Goal: Contribute content: Contribute content

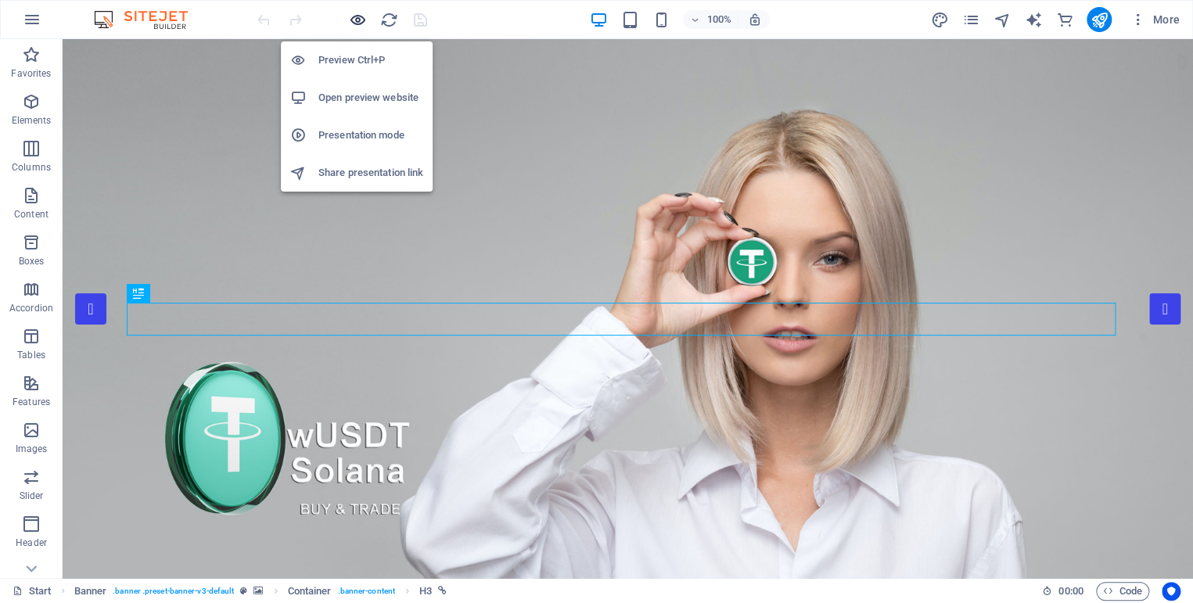
click at [358, 18] on icon "button" at bounding box center [358, 20] width 18 height 18
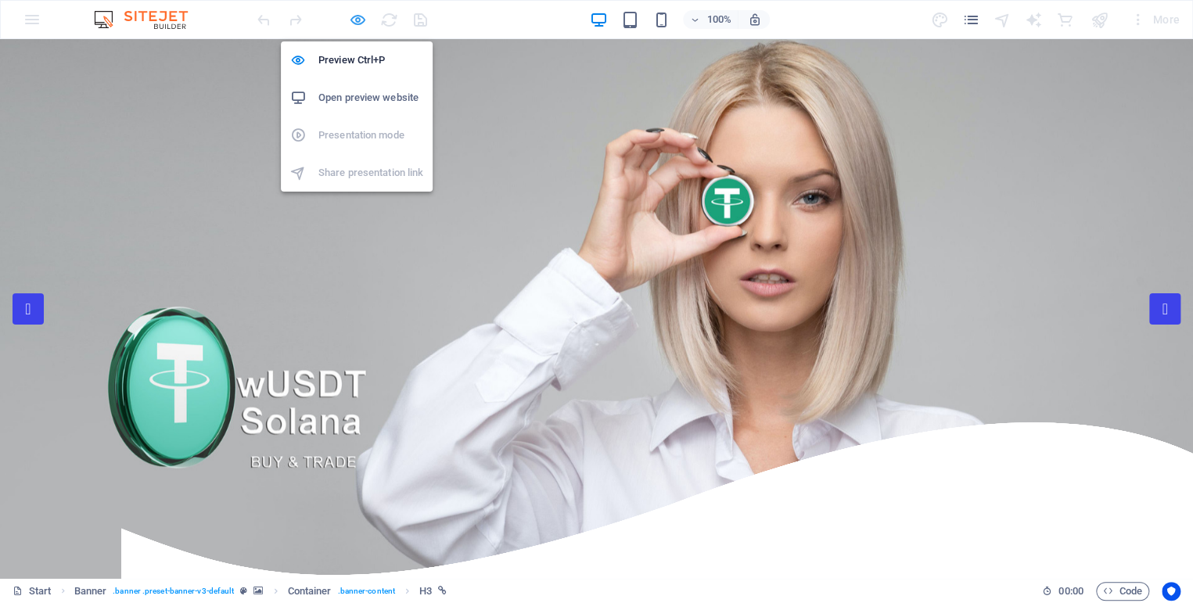
click at [355, 23] on icon "button" at bounding box center [358, 20] width 18 height 18
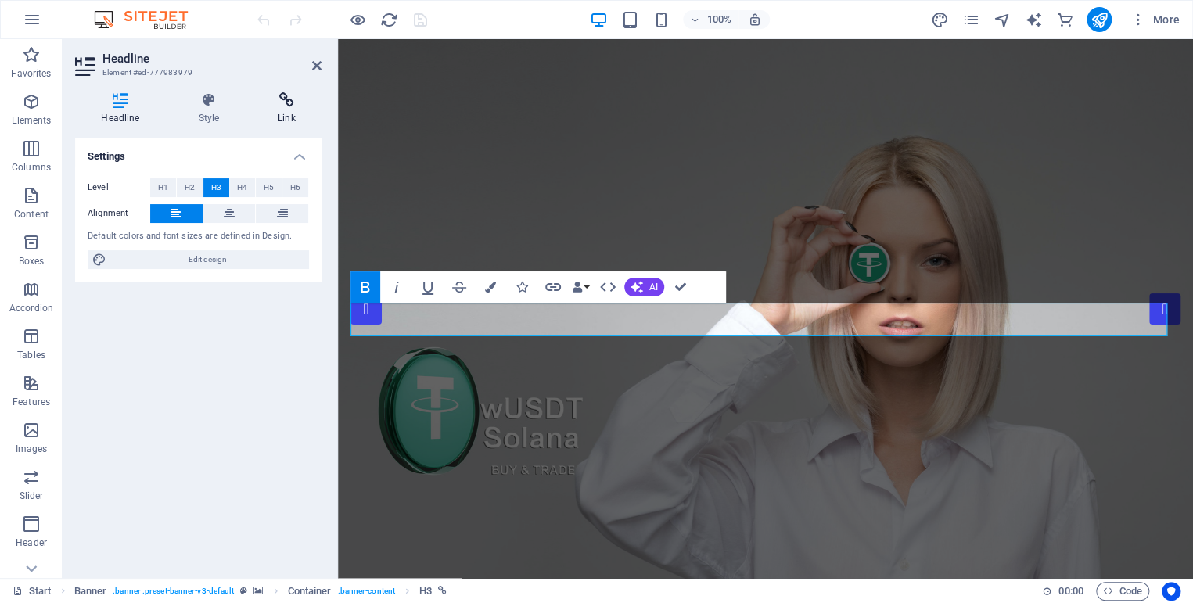
click at [283, 92] on icon at bounding box center [287, 100] width 70 height 16
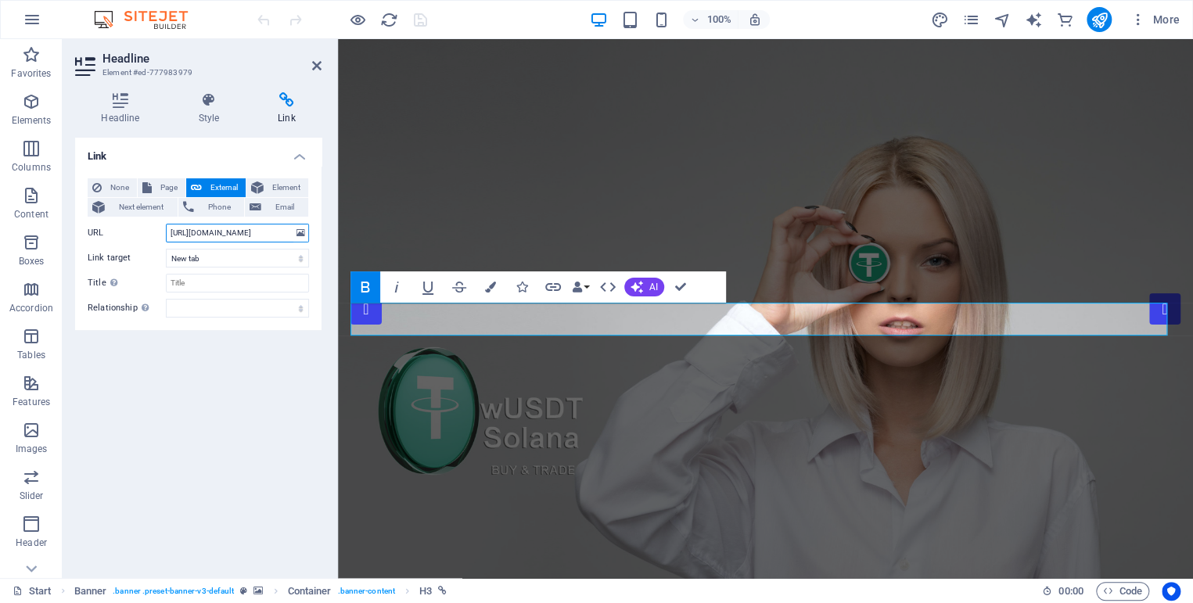
click at [246, 232] on input "[URL][DOMAIN_NAME]" at bounding box center [237, 233] width 143 height 19
paste input "6FiCyrjgogW5b3wNsBFPcukVsSPqxp8J2Q2oz6V3ChtN"
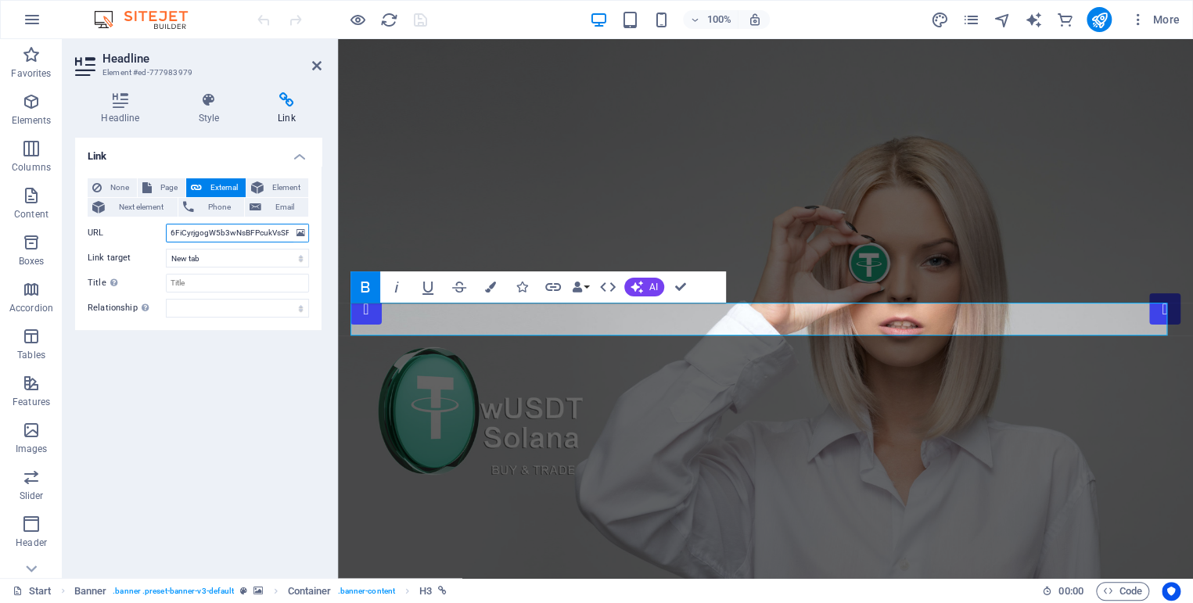
scroll to position [0, 74]
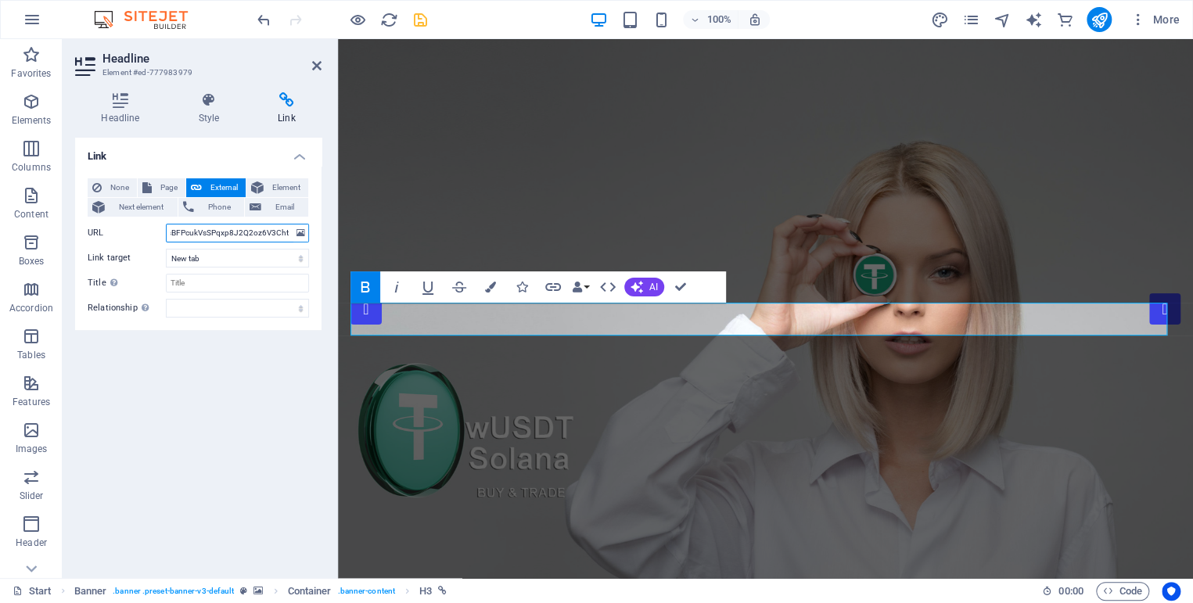
type input "6FiCyrjgogW5b3wNsBFPcukVsSPqxp8J2Q2oz6V3ChtN"
click at [421, 20] on icon "save" at bounding box center [421, 20] width 18 height 18
checkbox input "false"
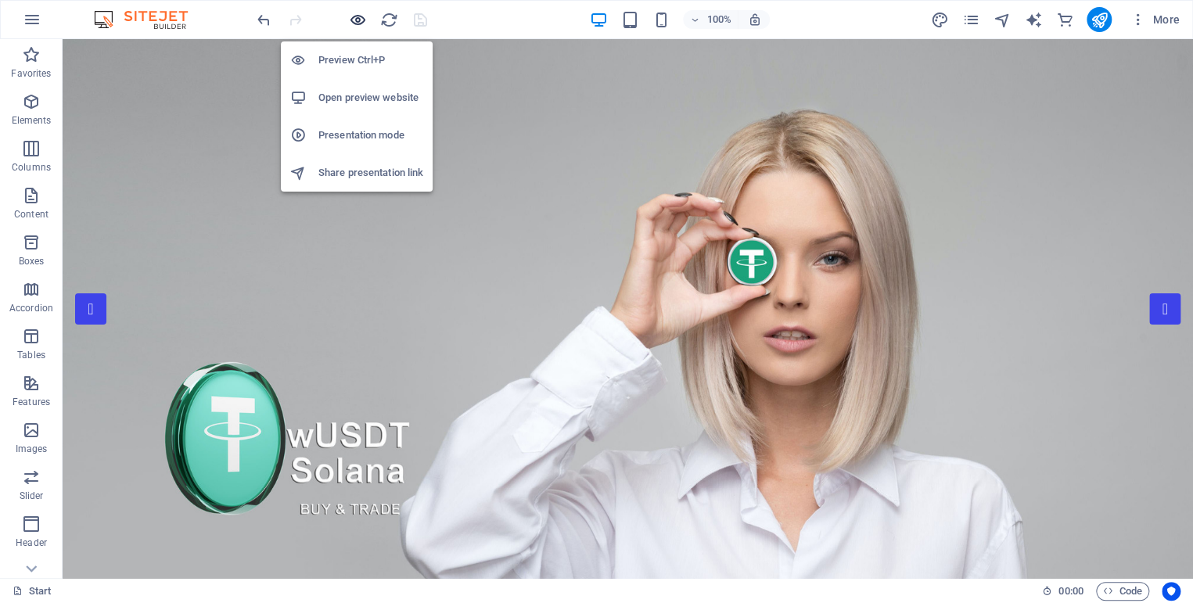
click at [359, 16] on icon "button" at bounding box center [358, 20] width 18 height 18
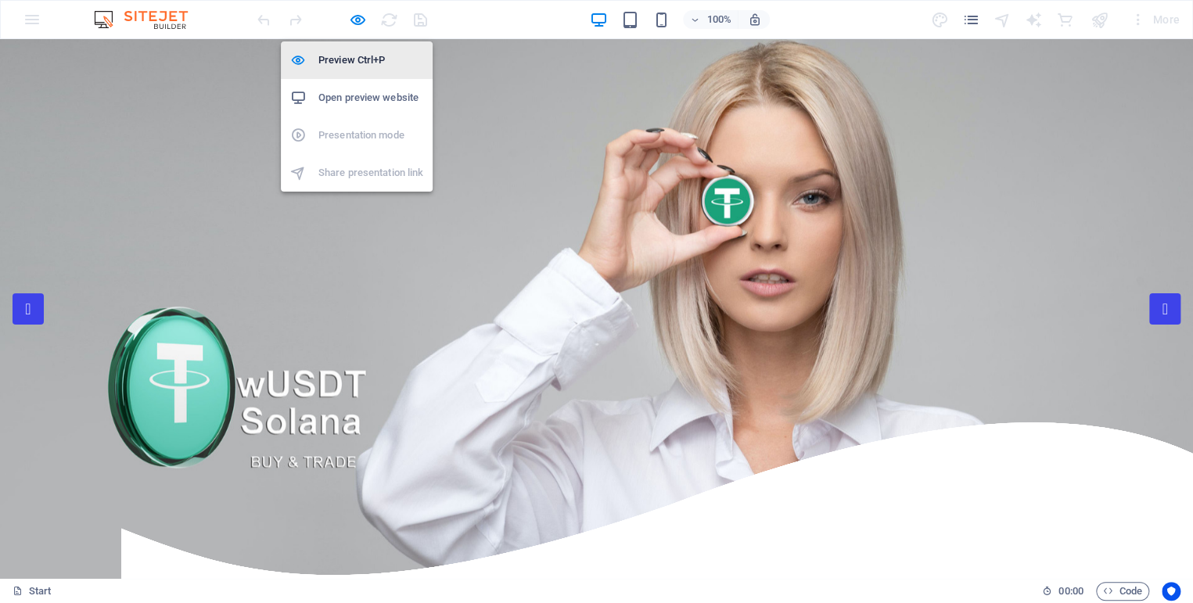
click at [354, 53] on h6 "Preview Ctrl+P" at bounding box center [370, 60] width 105 height 19
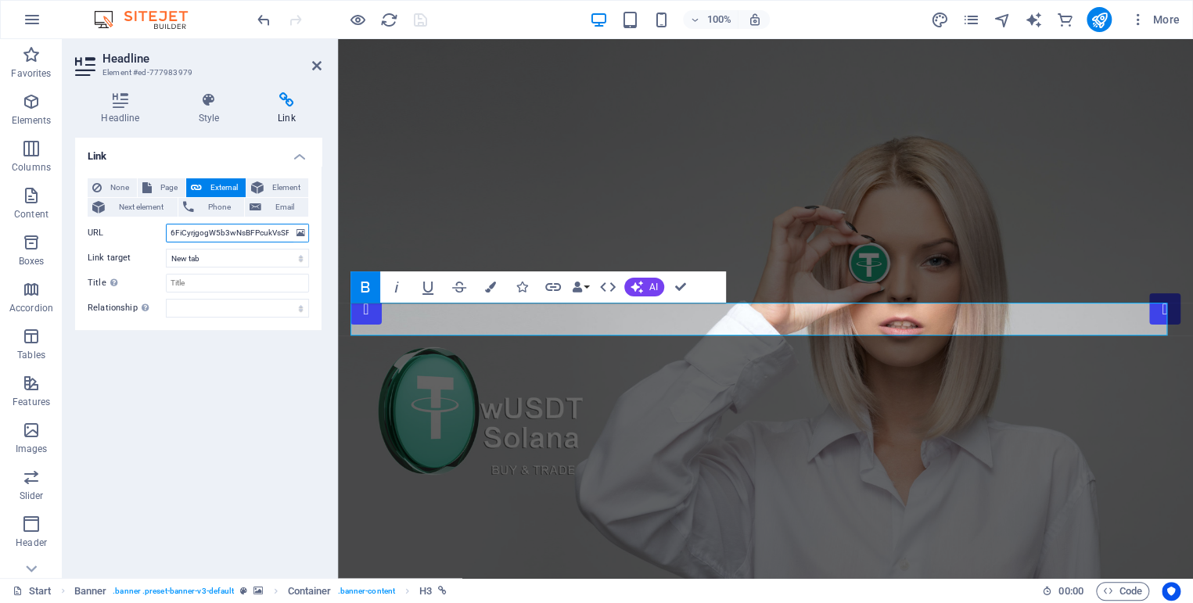
click at [251, 234] on input "6FiCyrjgogW5b3wNsBFPcukVsSPqxp8J2Q2oz6V3ChtN" at bounding box center [237, 233] width 143 height 19
click at [247, 230] on input "6FiCyrjgogW5b3wNsBFPcukVsSPqxp8J2Q2oz6V3ChtN" at bounding box center [237, 233] width 143 height 19
paste input "[URL][DOMAIN_NAME]"
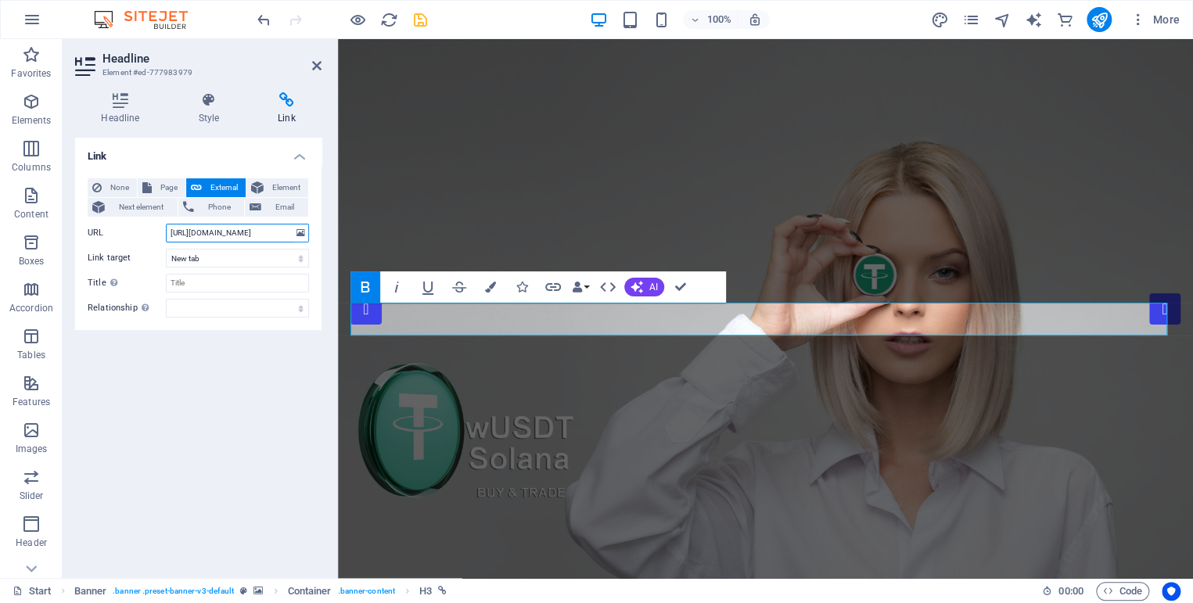
type input "[URL][DOMAIN_NAME]"
click at [422, 18] on icon "save" at bounding box center [421, 20] width 18 height 18
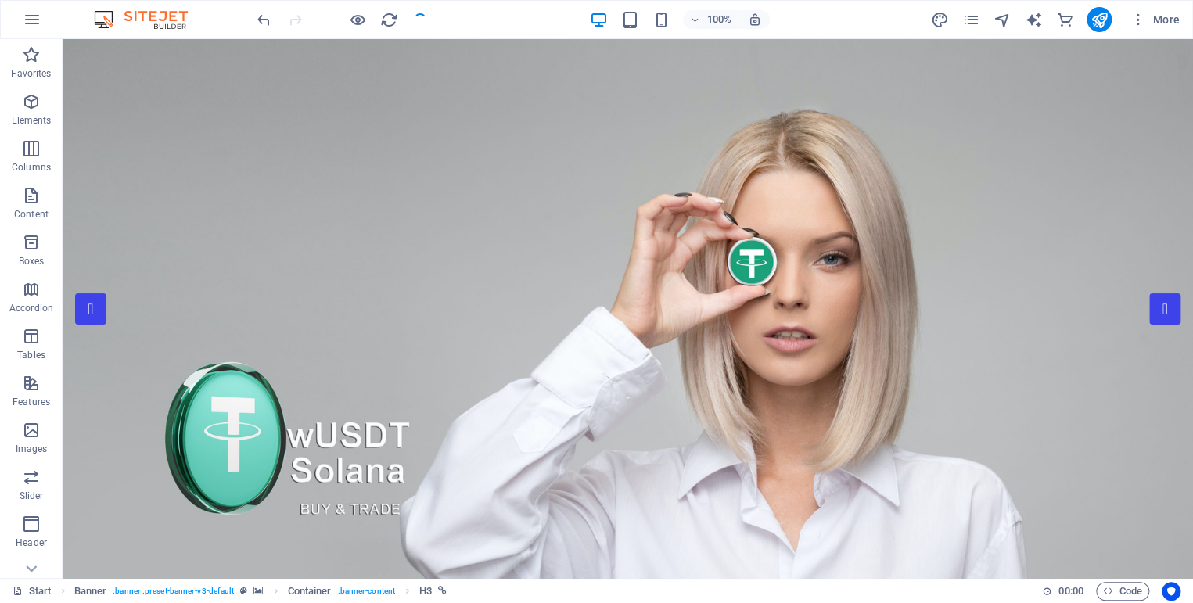
checkbox input "false"
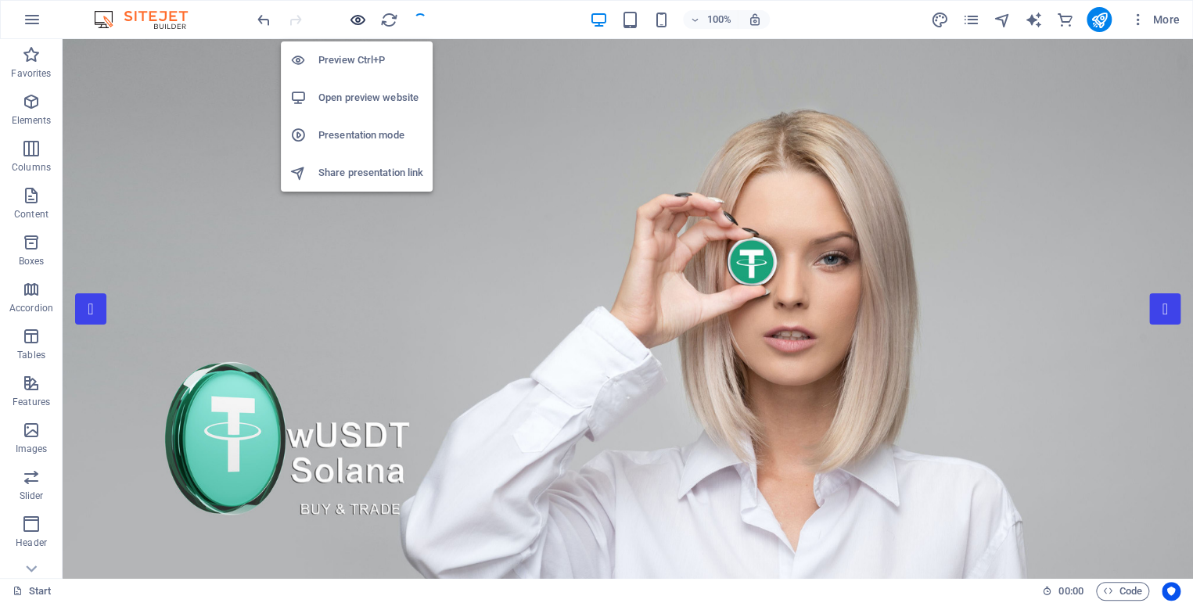
click at [359, 24] on icon "button" at bounding box center [358, 20] width 18 height 18
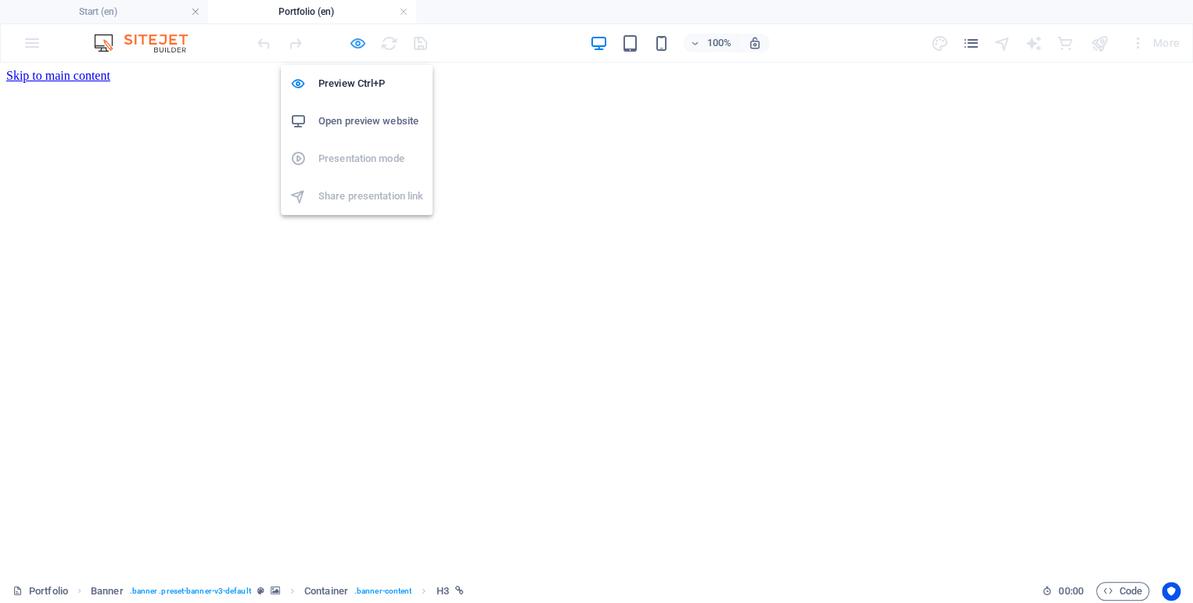
click at [358, 37] on icon "button" at bounding box center [358, 43] width 18 height 18
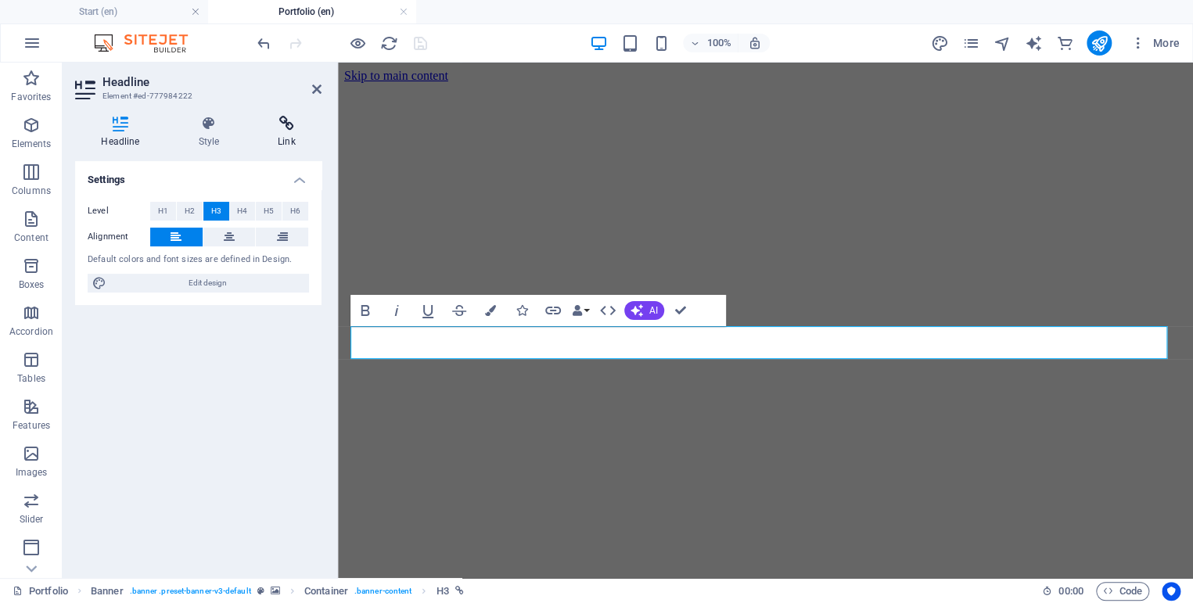
click at [286, 123] on icon at bounding box center [287, 124] width 70 height 16
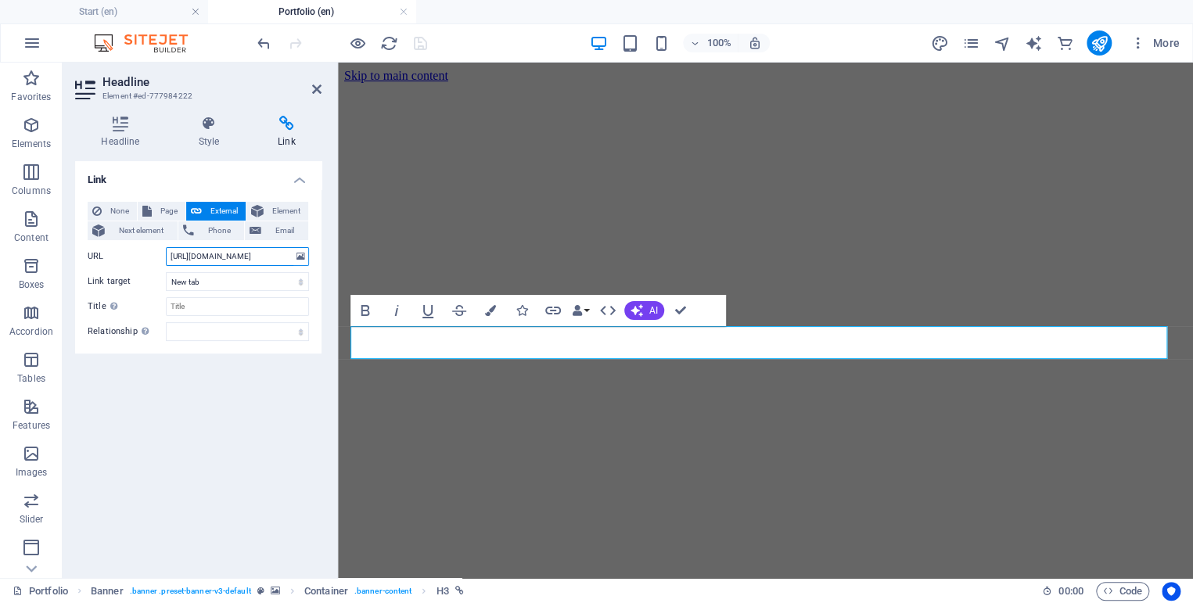
click at [243, 257] on input "[URL][DOMAIN_NAME]" at bounding box center [237, 256] width 143 height 19
paste input "6FiCyrjgogW5b3wNsBFPcukVsSPqxp8J2Q2oz6V3ChtN"
type input "[URL][DOMAIN_NAME]"
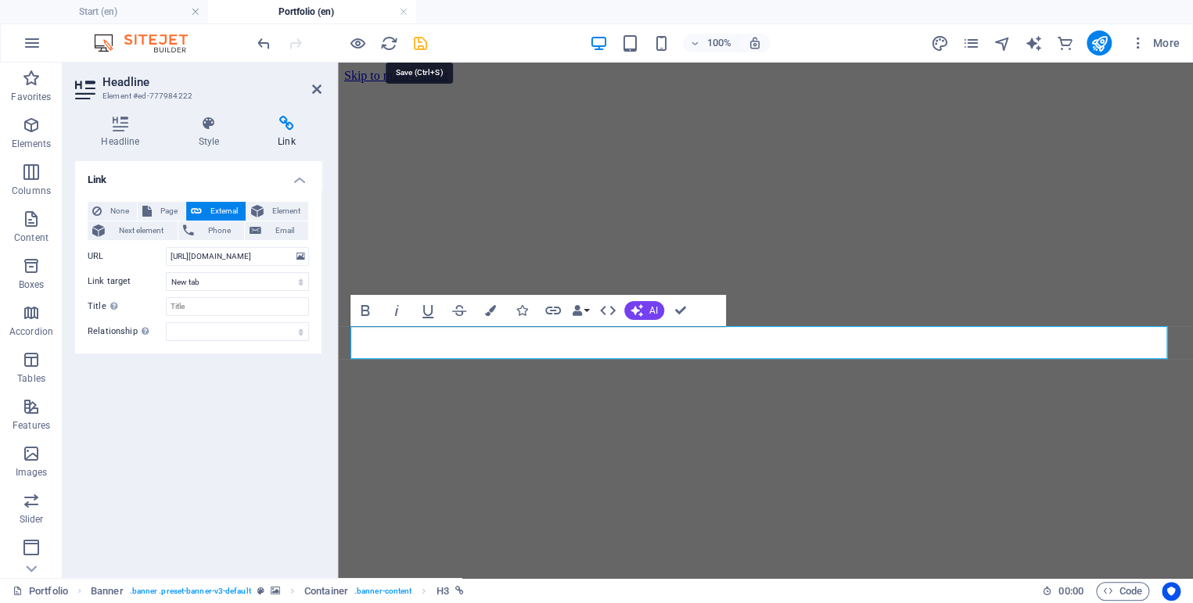
click at [417, 38] on icon "save" at bounding box center [421, 43] width 18 height 18
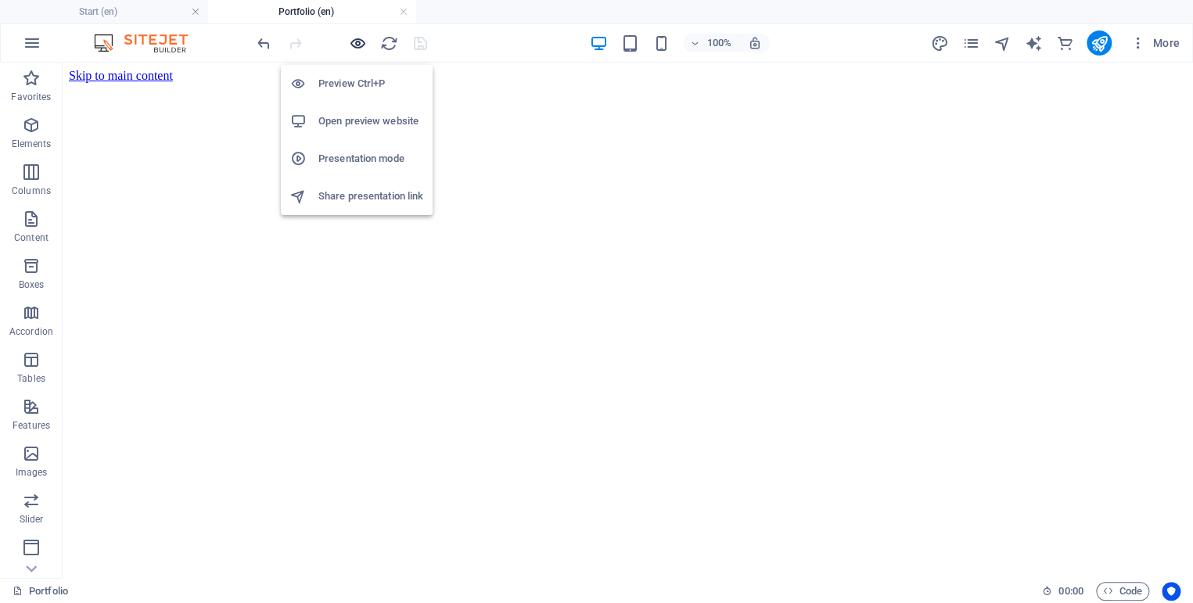
click at [361, 43] on icon "button" at bounding box center [358, 43] width 18 height 18
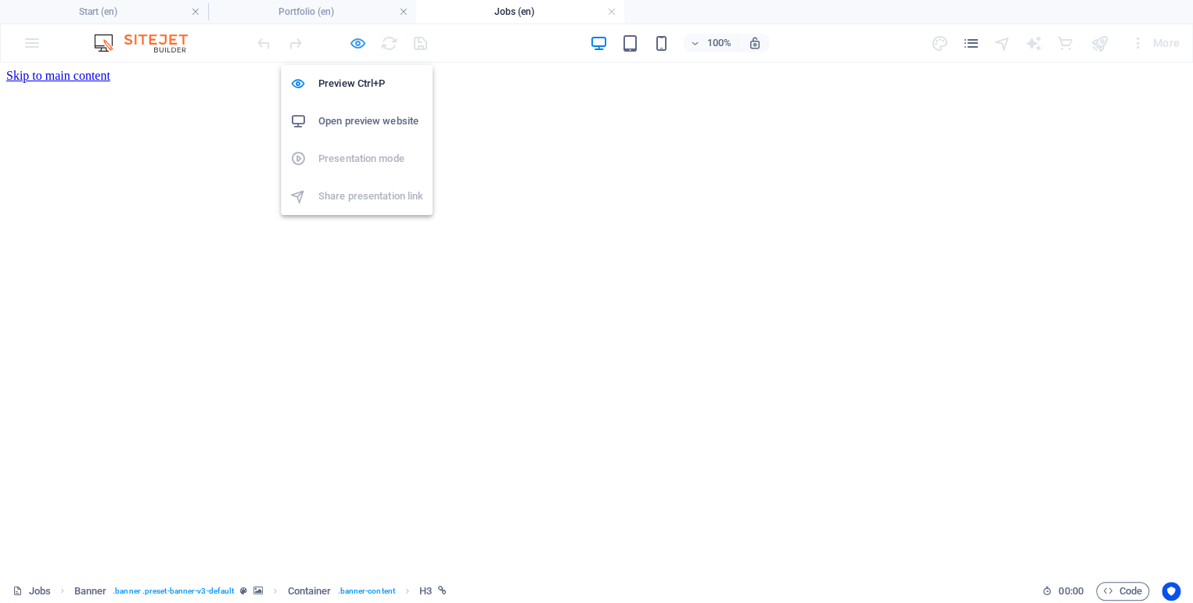
click at [361, 48] on icon "button" at bounding box center [358, 43] width 18 height 18
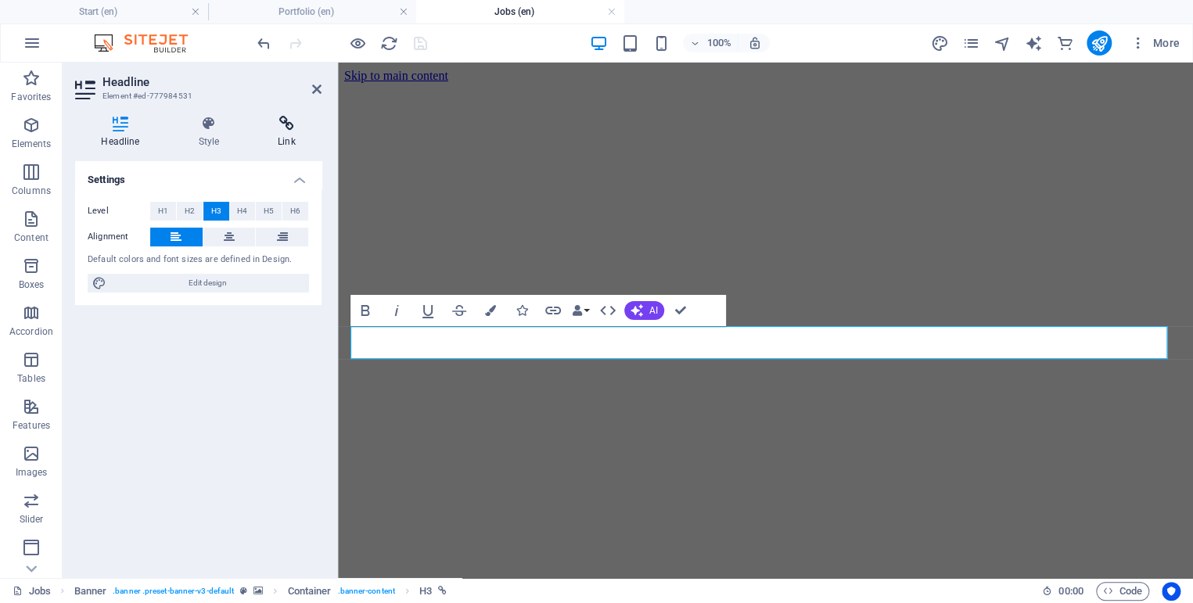
click at [289, 123] on icon at bounding box center [287, 124] width 70 height 16
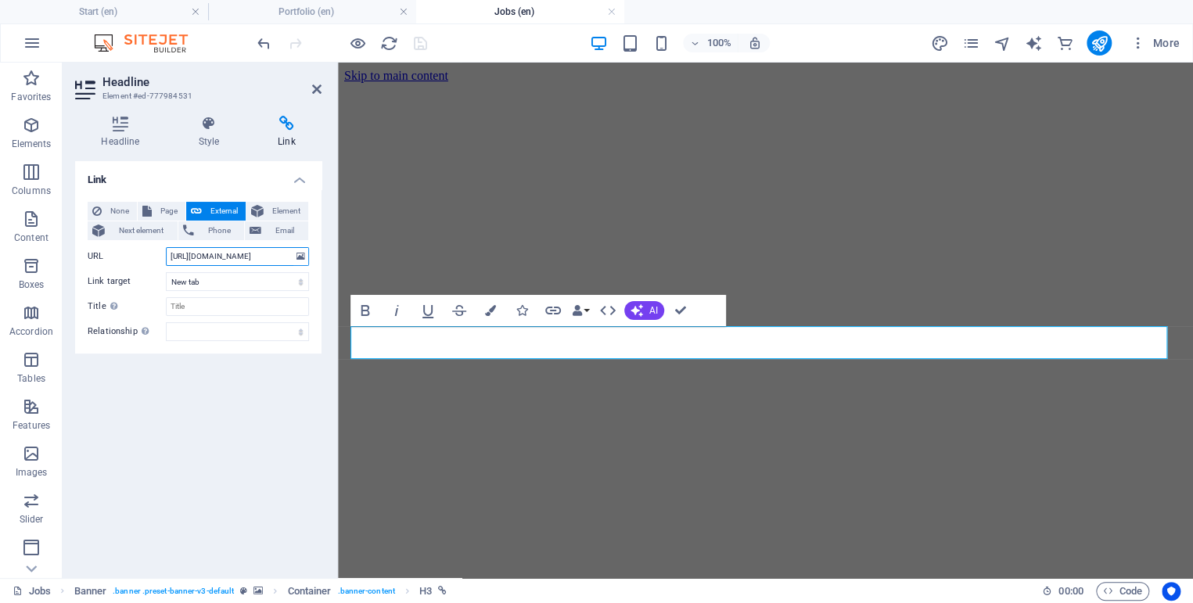
click at [254, 263] on input "[URL][DOMAIN_NAME]" at bounding box center [237, 256] width 143 height 19
paste input "6FiCyrjgogW5b3wNsBFPcukVsSPqxp8J2Q2oz6V3ChtN"
type input "[URL][DOMAIN_NAME]"
click at [419, 41] on icon "save" at bounding box center [421, 43] width 18 height 18
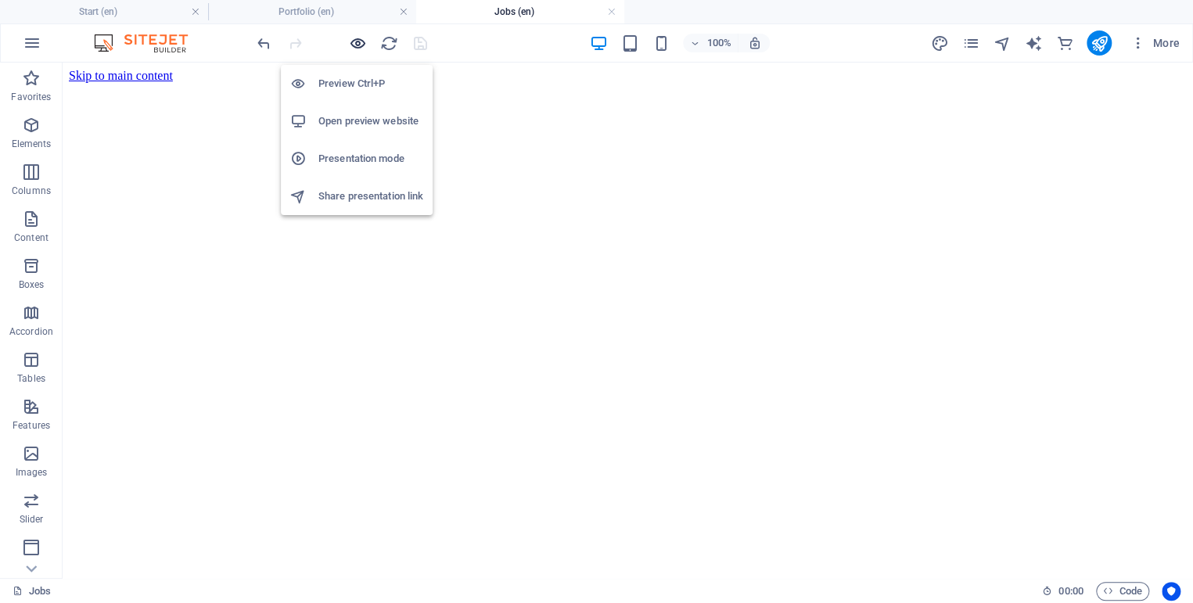
click at [354, 45] on icon "button" at bounding box center [358, 43] width 18 height 18
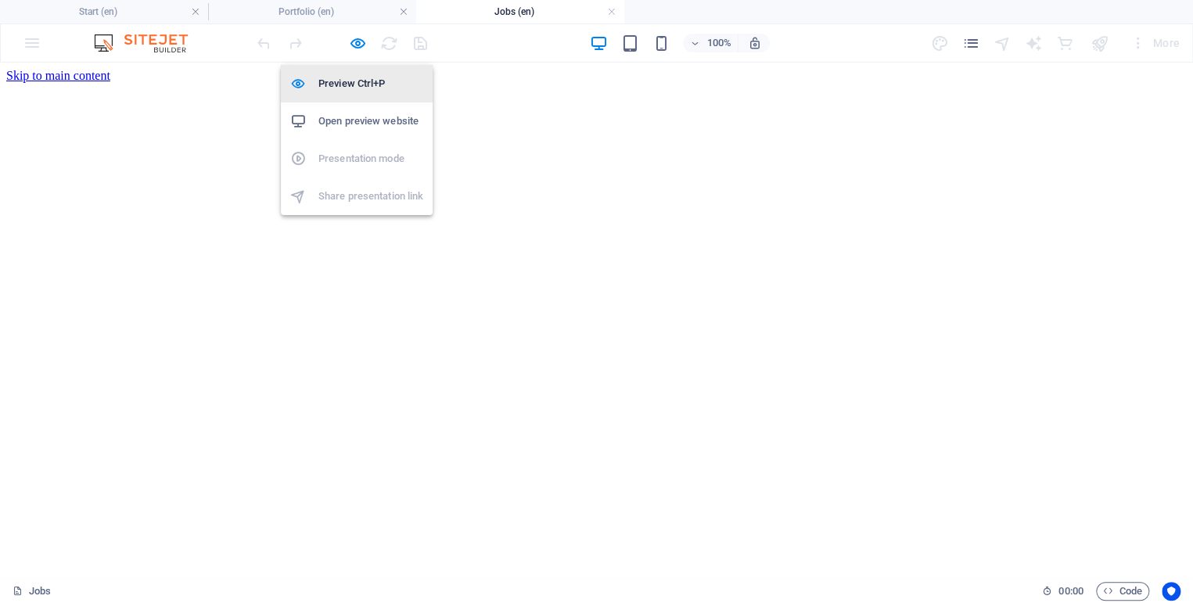
click at [378, 83] on h6 "Preview Ctrl+P" at bounding box center [370, 83] width 105 height 19
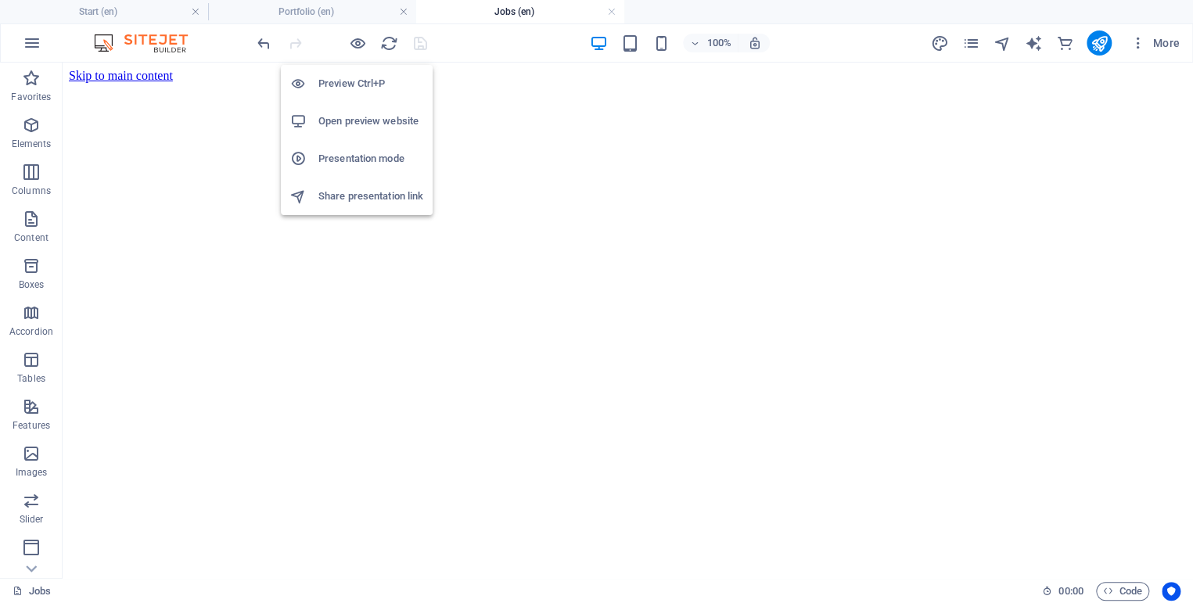
click at [378, 85] on h6 "Preview Ctrl+P" at bounding box center [370, 83] width 105 height 19
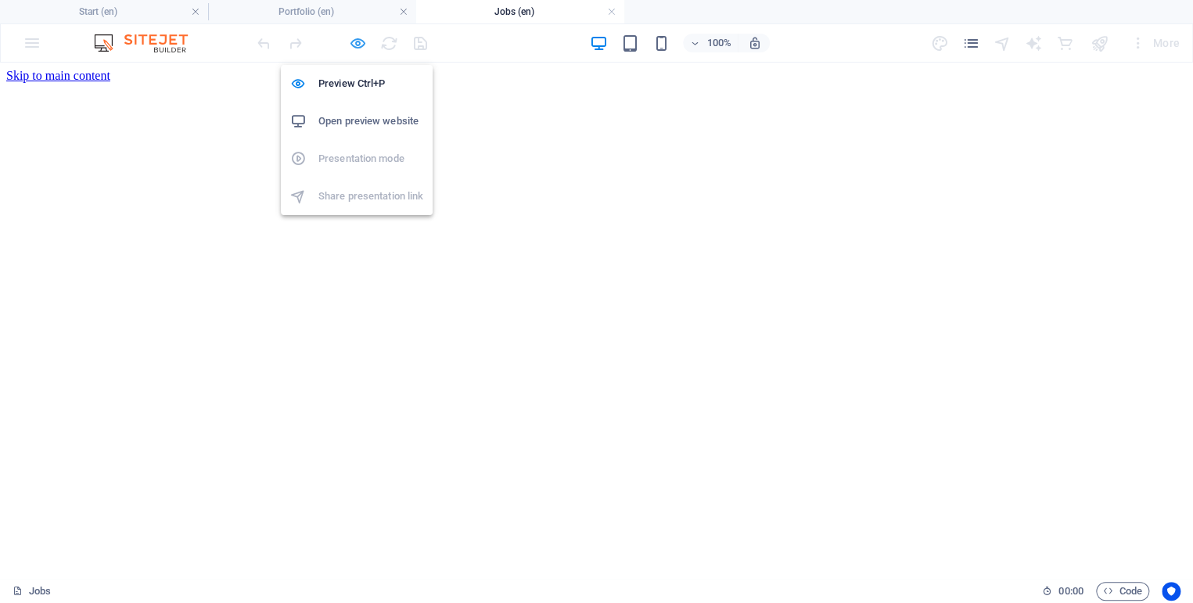
click at [360, 46] on icon "button" at bounding box center [358, 43] width 18 height 18
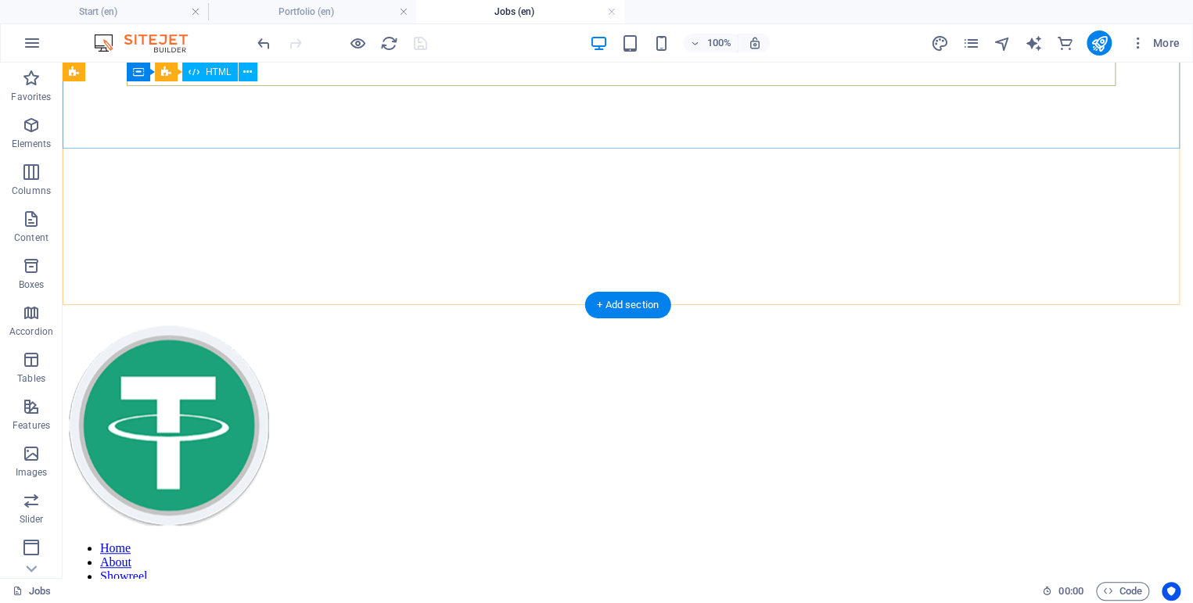
scroll to position [0, 0]
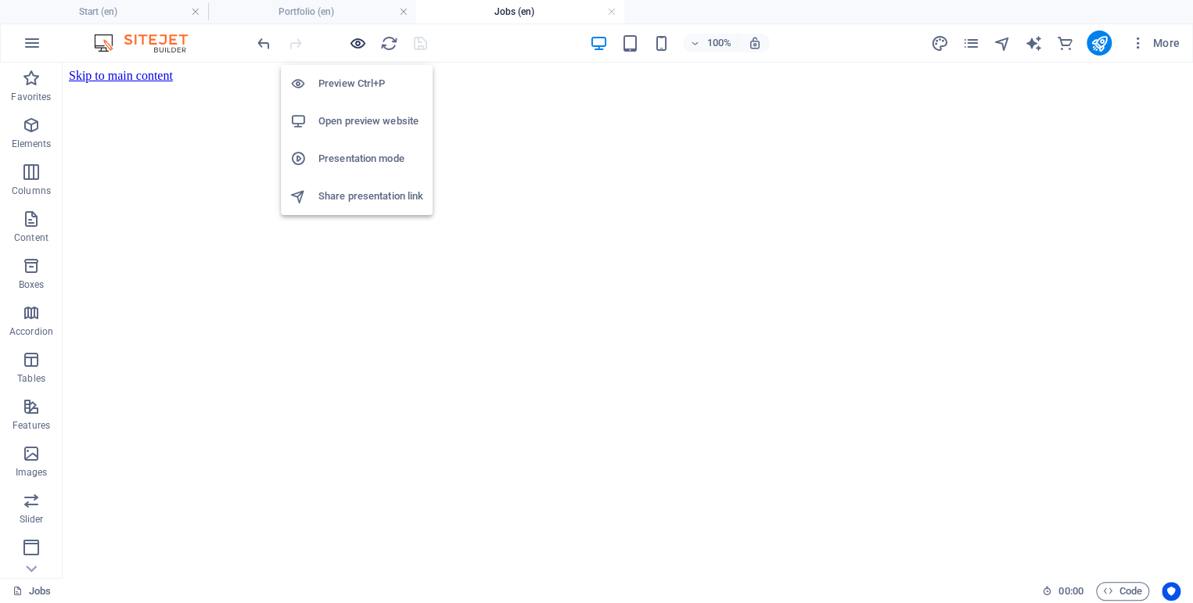
click at [359, 47] on icon "button" at bounding box center [358, 43] width 18 height 18
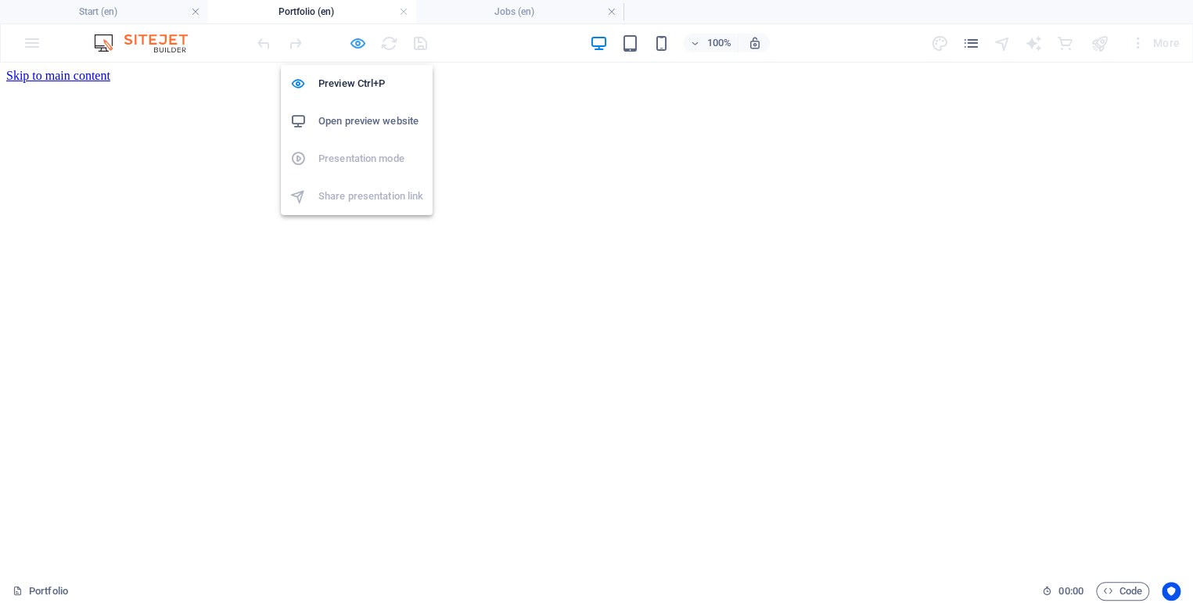
click at [351, 45] on icon "button" at bounding box center [358, 43] width 18 height 18
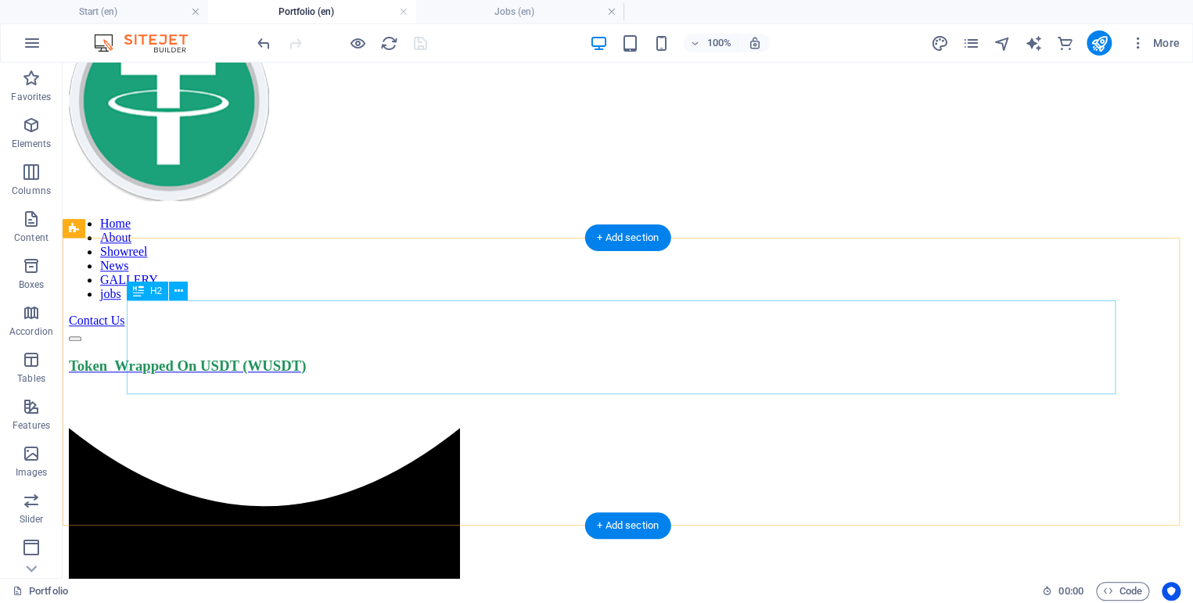
scroll to position [696, 0]
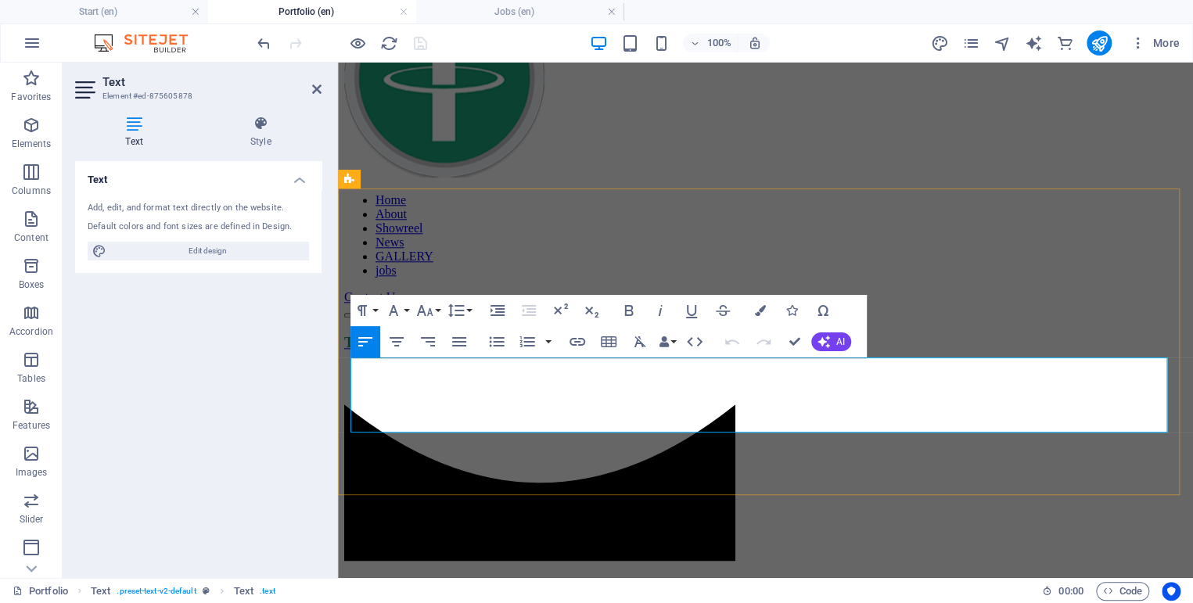
drag, startPoint x: 797, startPoint y: 408, endPoint x: 789, endPoint y: 407, distance: 7.9
drag, startPoint x: 792, startPoint y: 405, endPoint x: 759, endPoint y: 401, distance: 33.0
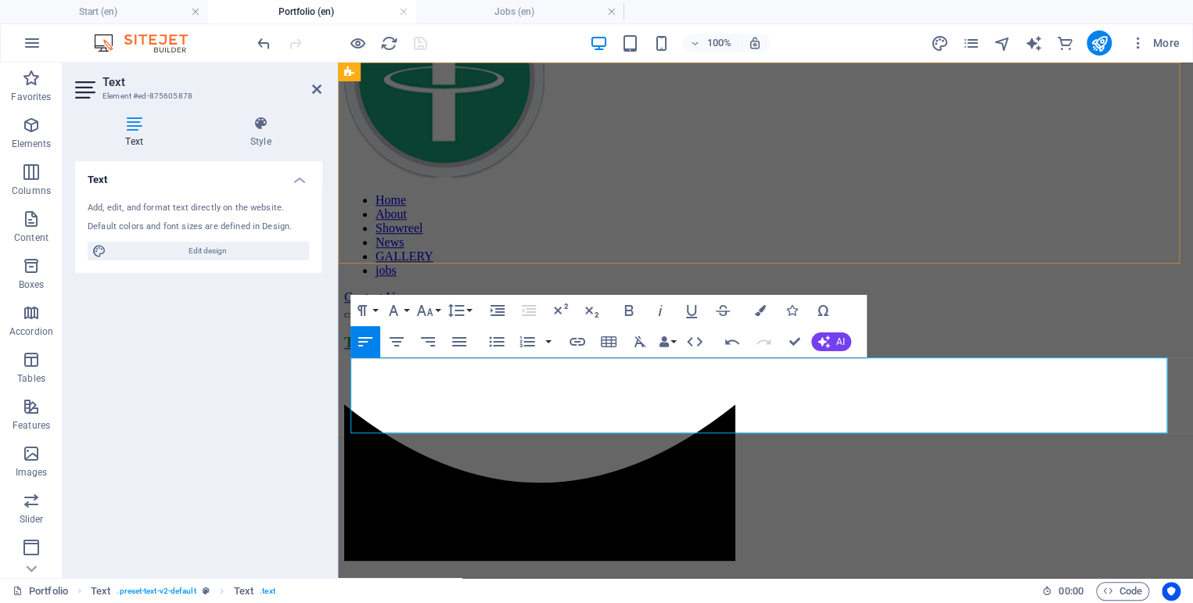
click at [723, 238] on div "Home About Showreel News GALLERY jobs Contact Us" at bounding box center [765, 148] width 843 height 342
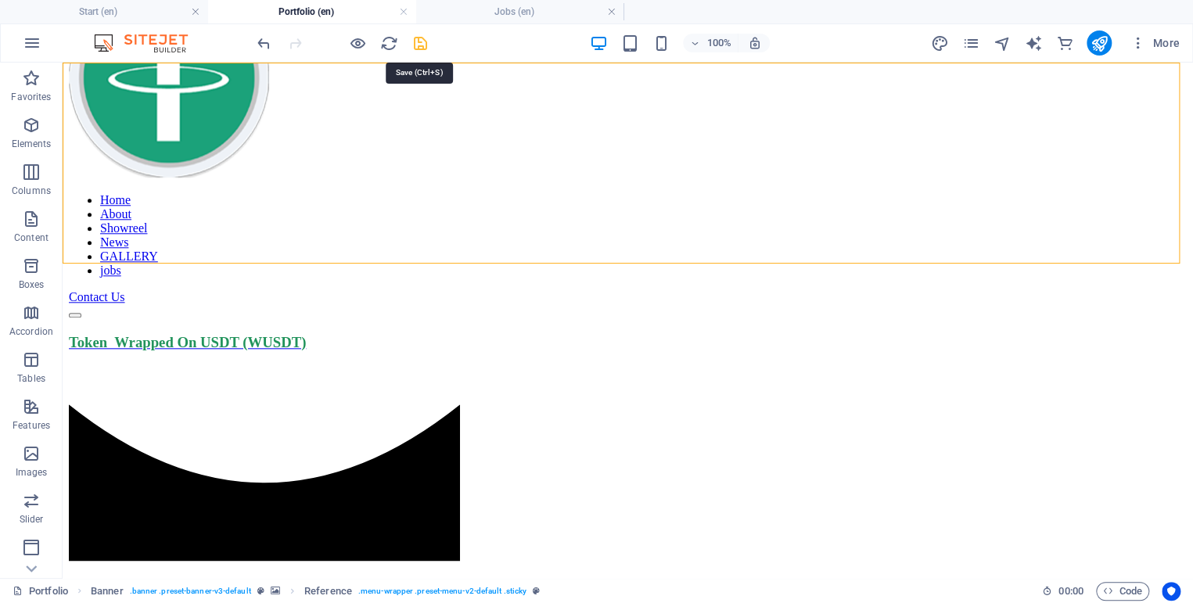
click at [427, 44] on icon "save" at bounding box center [421, 43] width 18 height 18
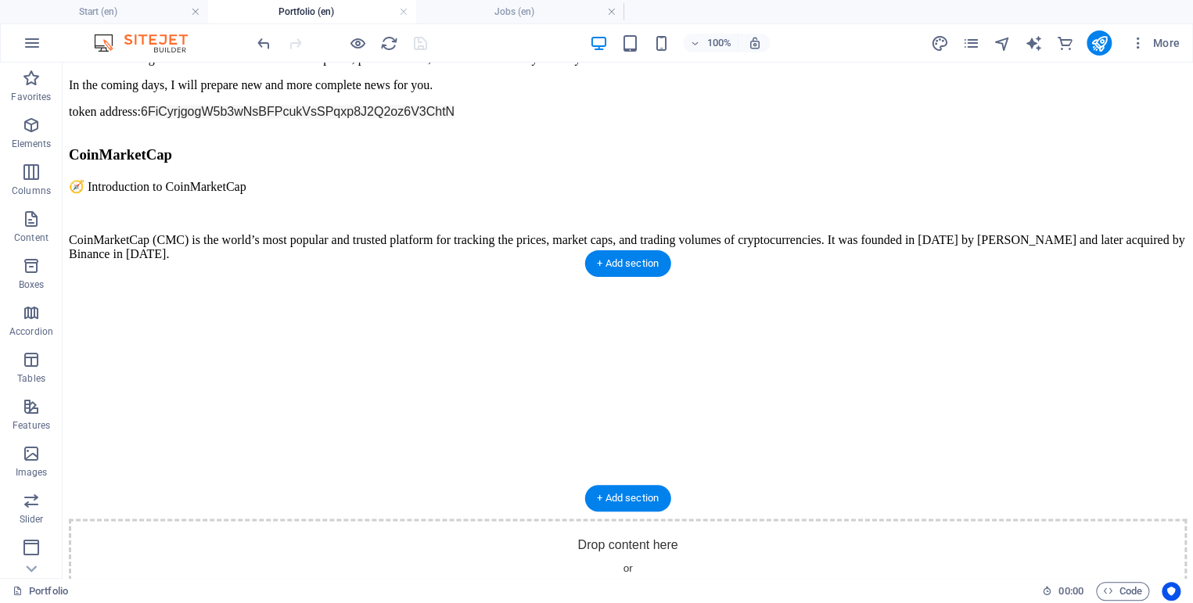
scroll to position [1479, 0]
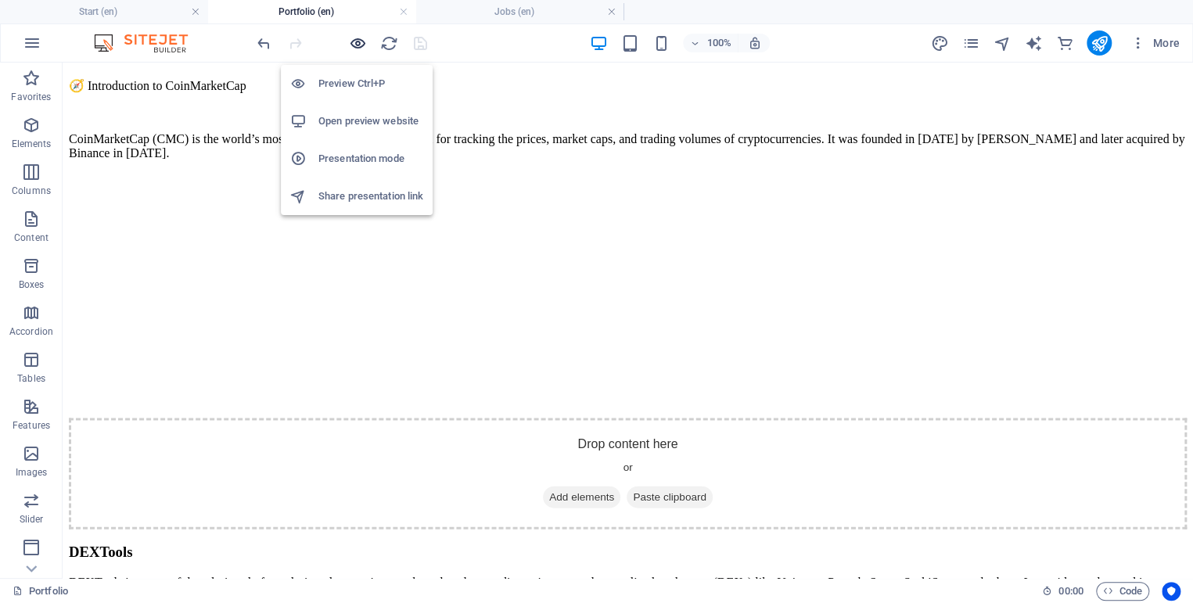
click at [358, 49] on icon "button" at bounding box center [358, 43] width 18 height 18
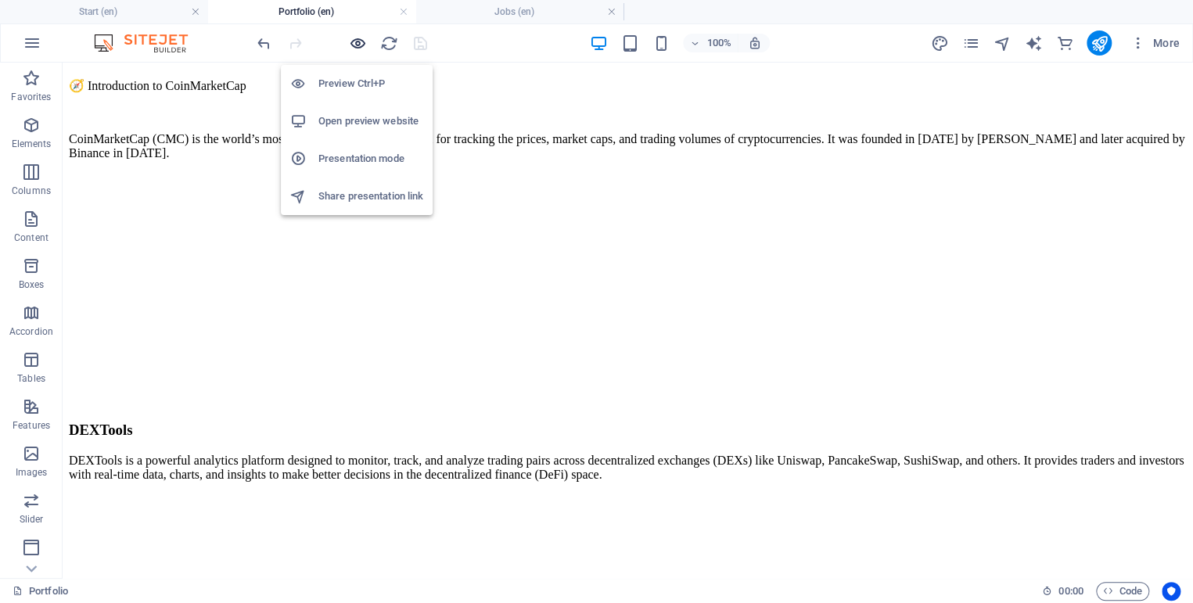
scroll to position [1468, 0]
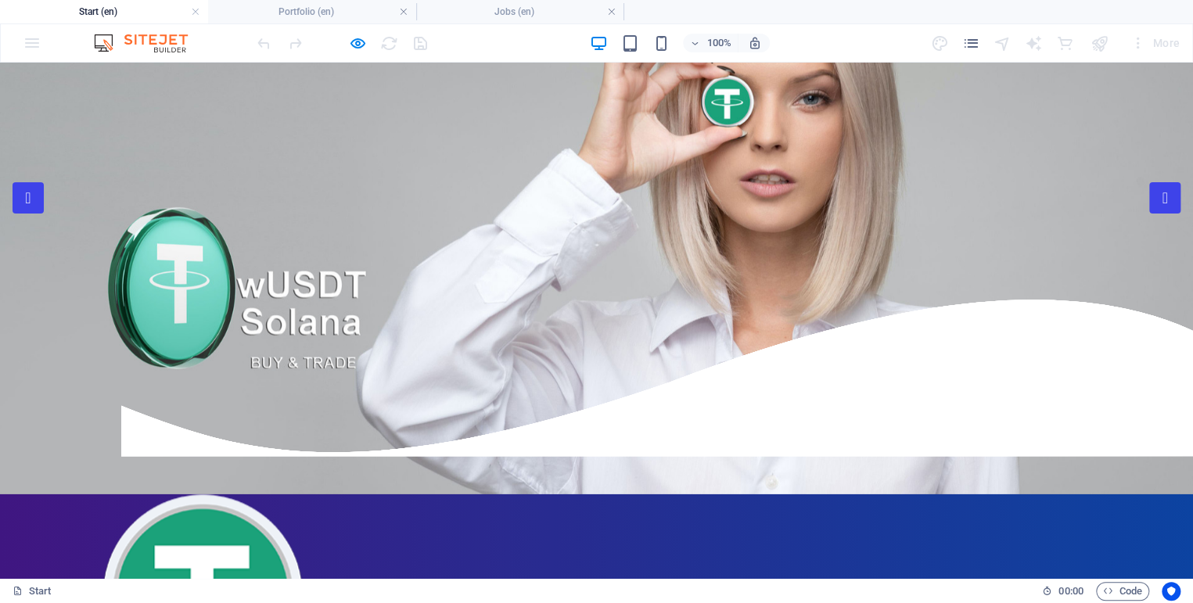
scroll to position [174, 0]
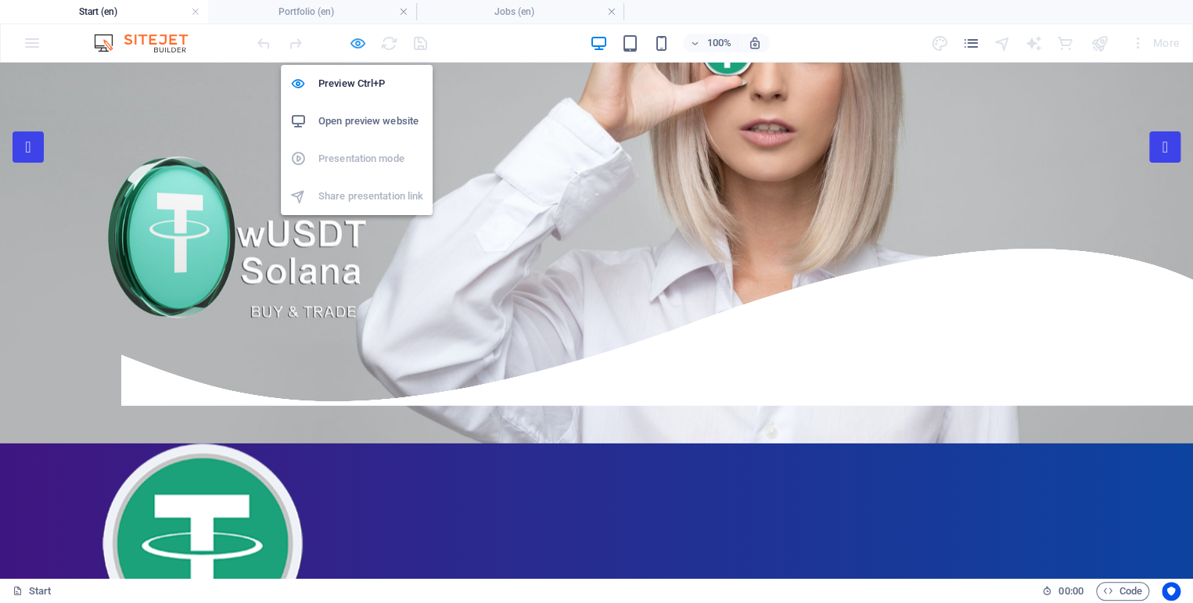
click at [363, 41] on icon "button" at bounding box center [358, 43] width 18 height 18
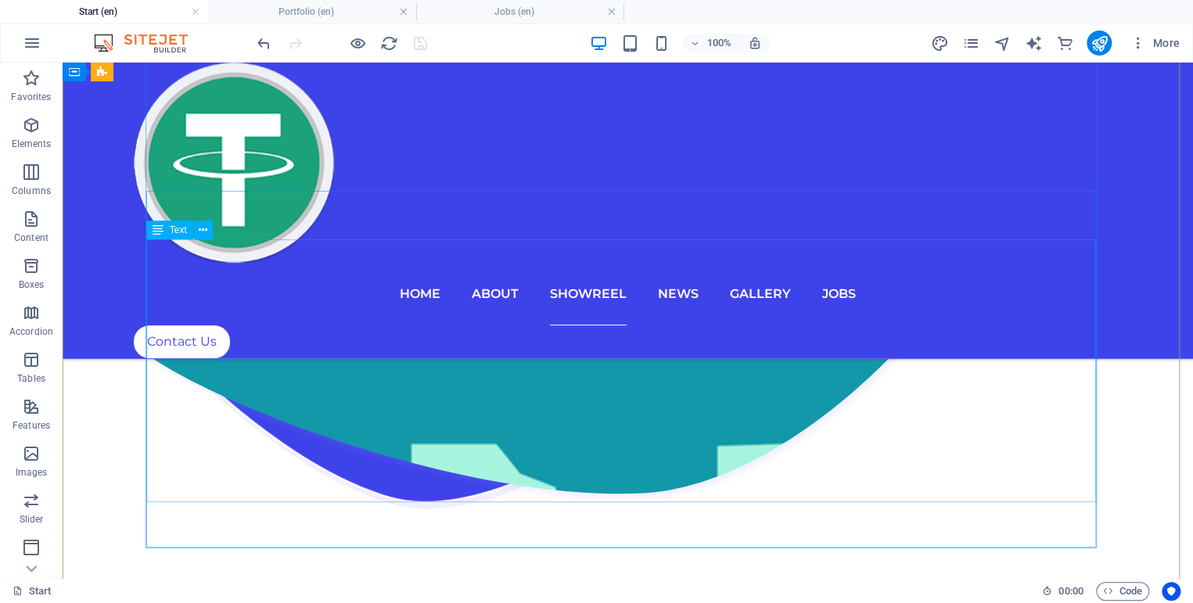
scroll to position [6085, 0]
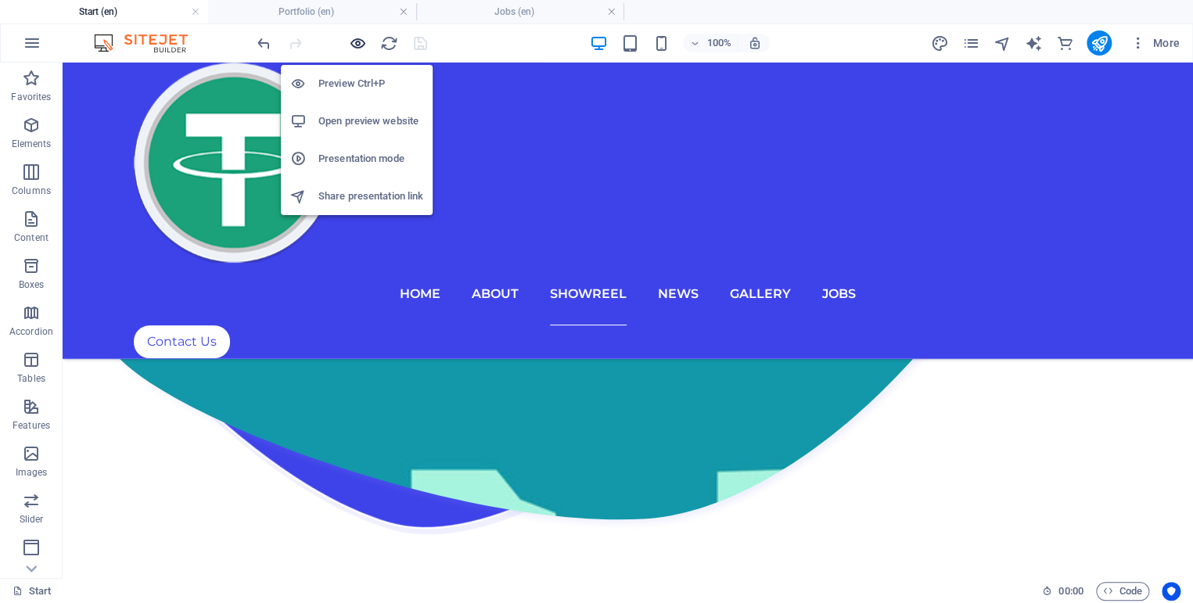
click at [351, 42] on icon "button" at bounding box center [358, 43] width 18 height 18
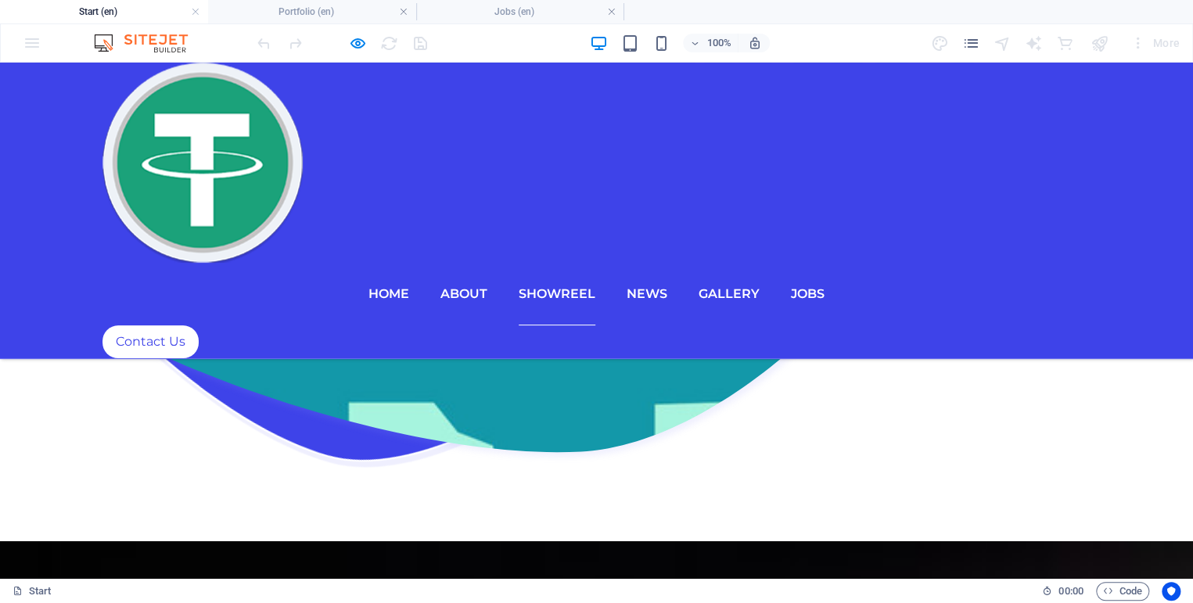
scroll to position [5911, 0]
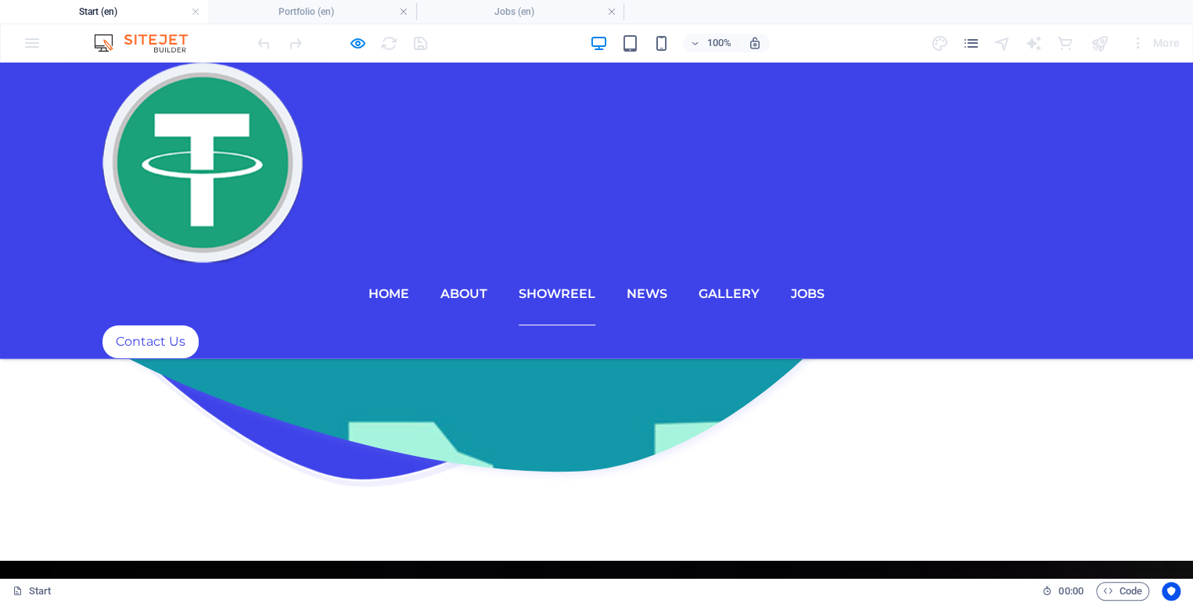
drag, startPoint x: 185, startPoint y: 480, endPoint x: 157, endPoint y: 480, distance: 27.4
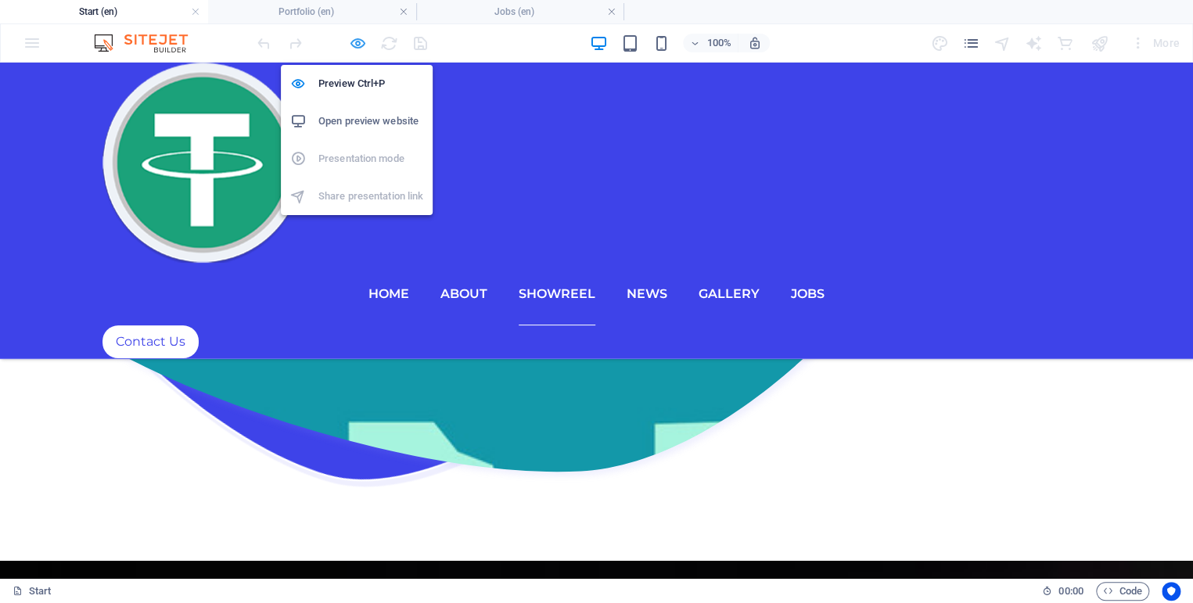
click at [358, 43] on icon "button" at bounding box center [358, 43] width 18 height 18
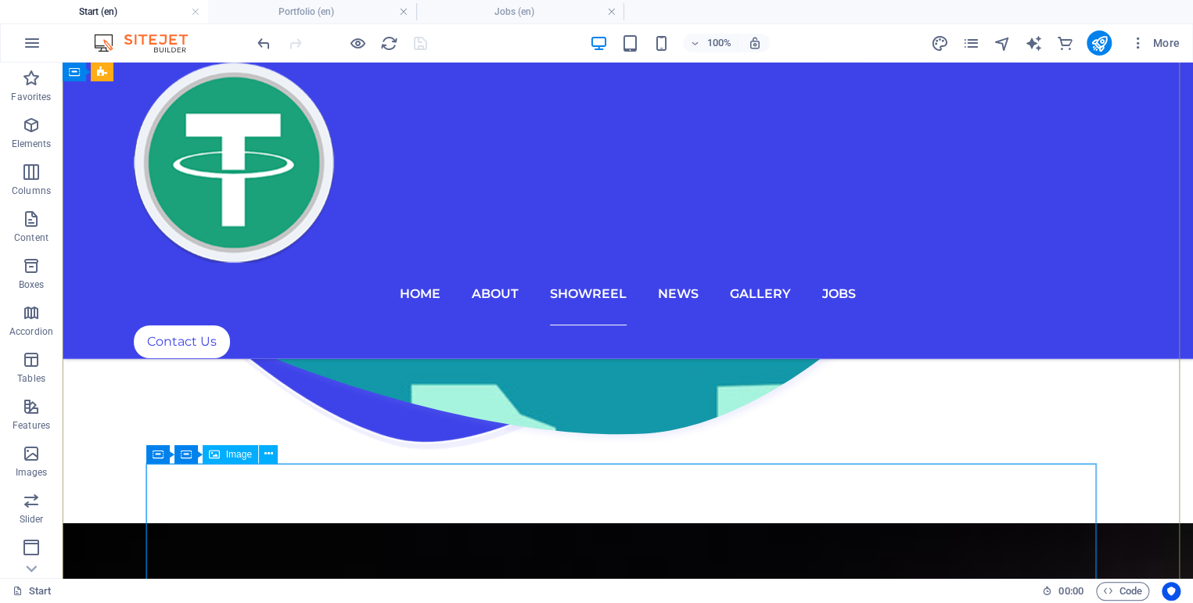
scroll to position [6172, 0]
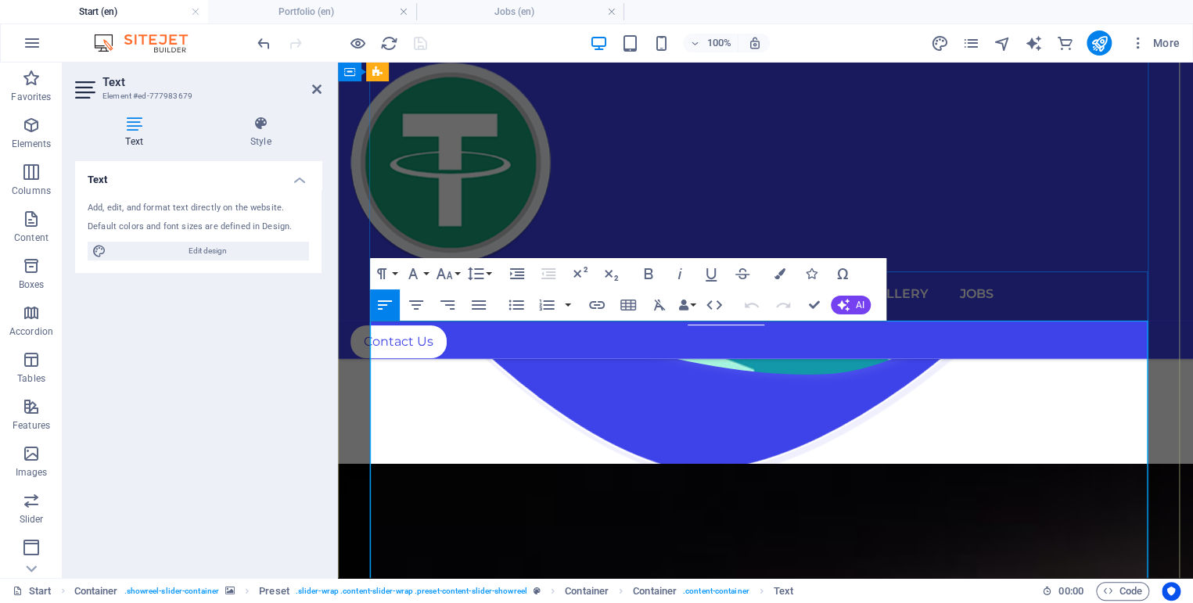
drag, startPoint x: 469, startPoint y: 514, endPoint x: 847, endPoint y: 517, distance: 378.7
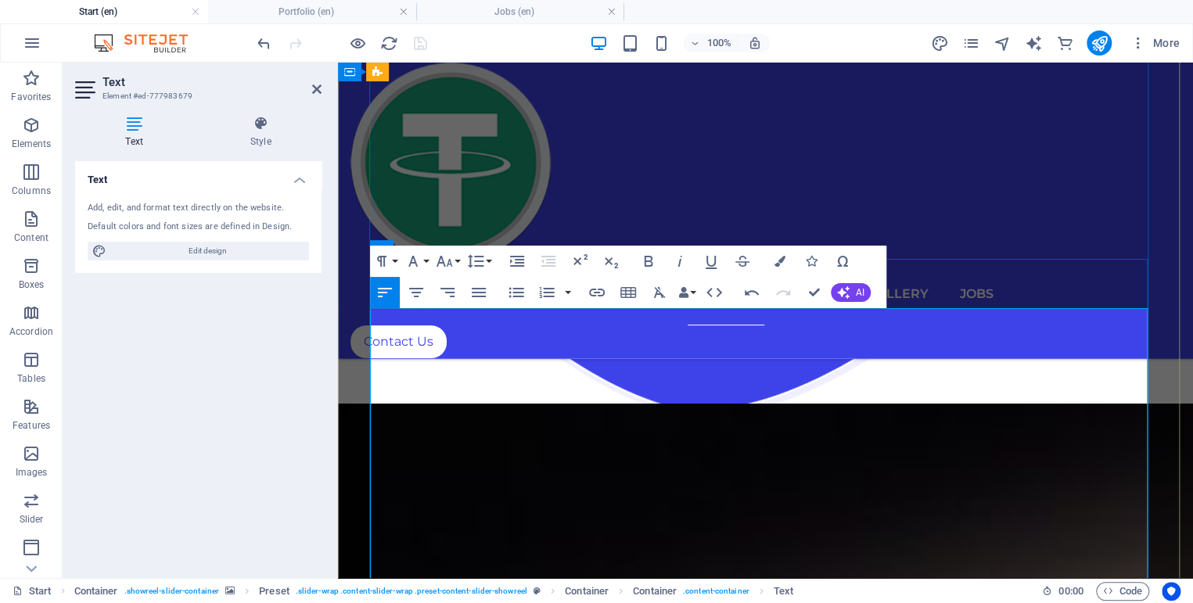
scroll to position [5702, 0]
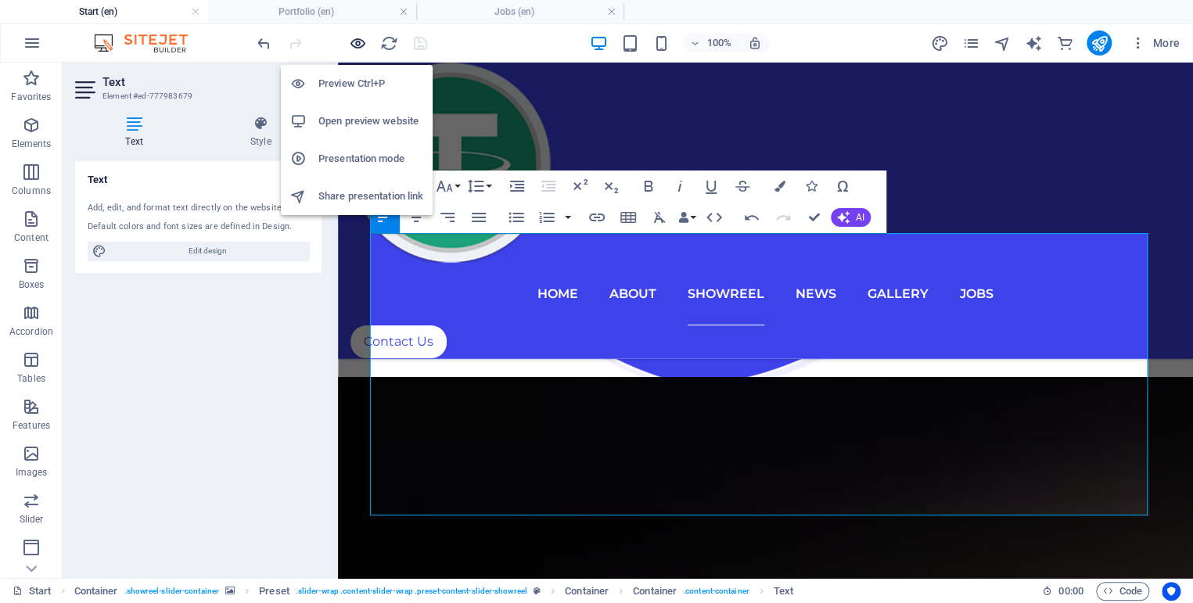
click at [361, 45] on icon "button" at bounding box center [358, 43] width 18 height 18
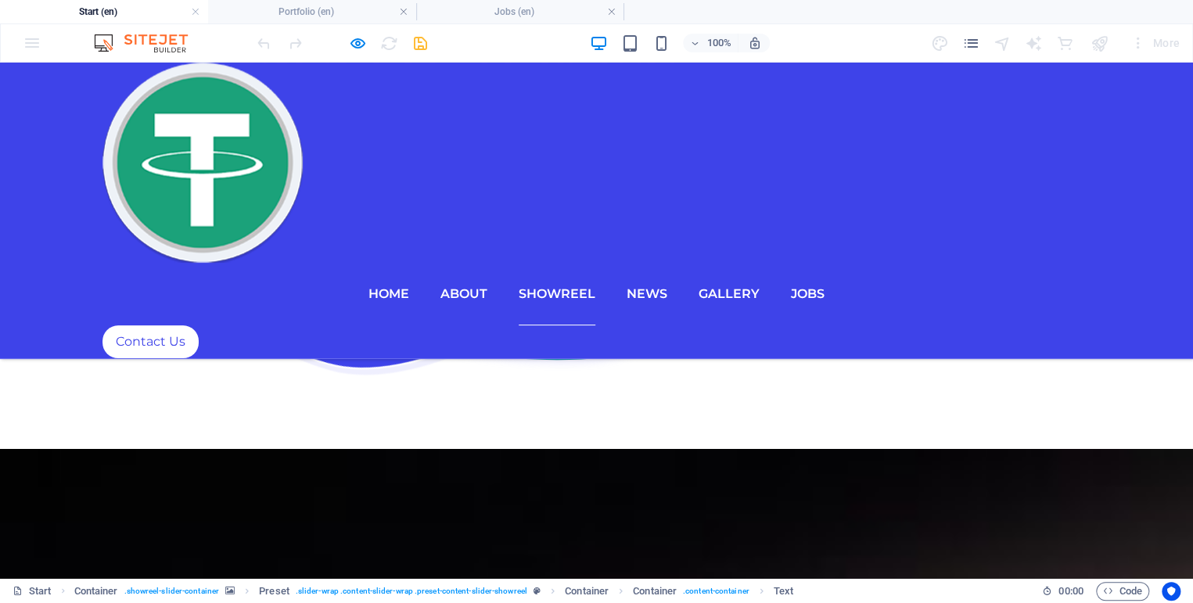
scroll to position [6051, 0]
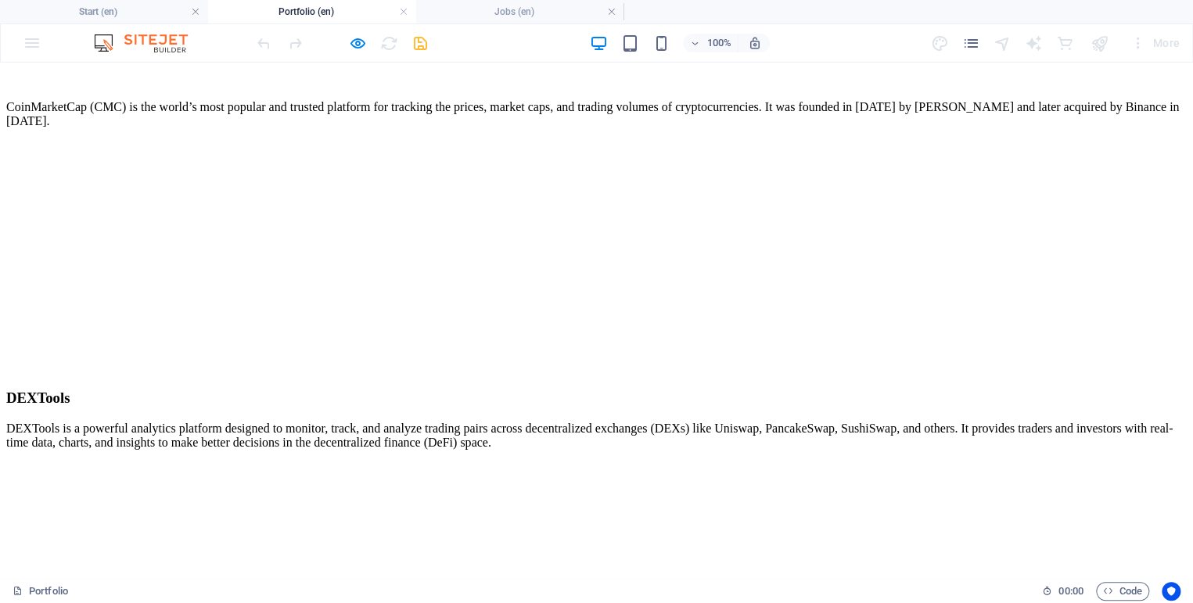
scroll to position [1642, 0]
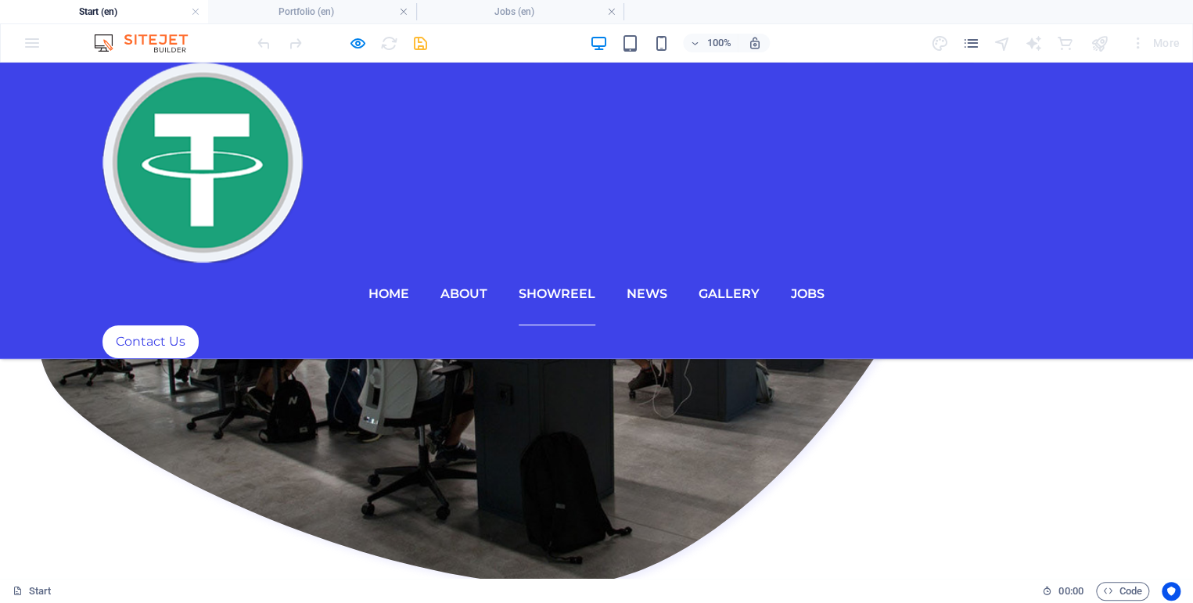
scroll to position [4834, 0]
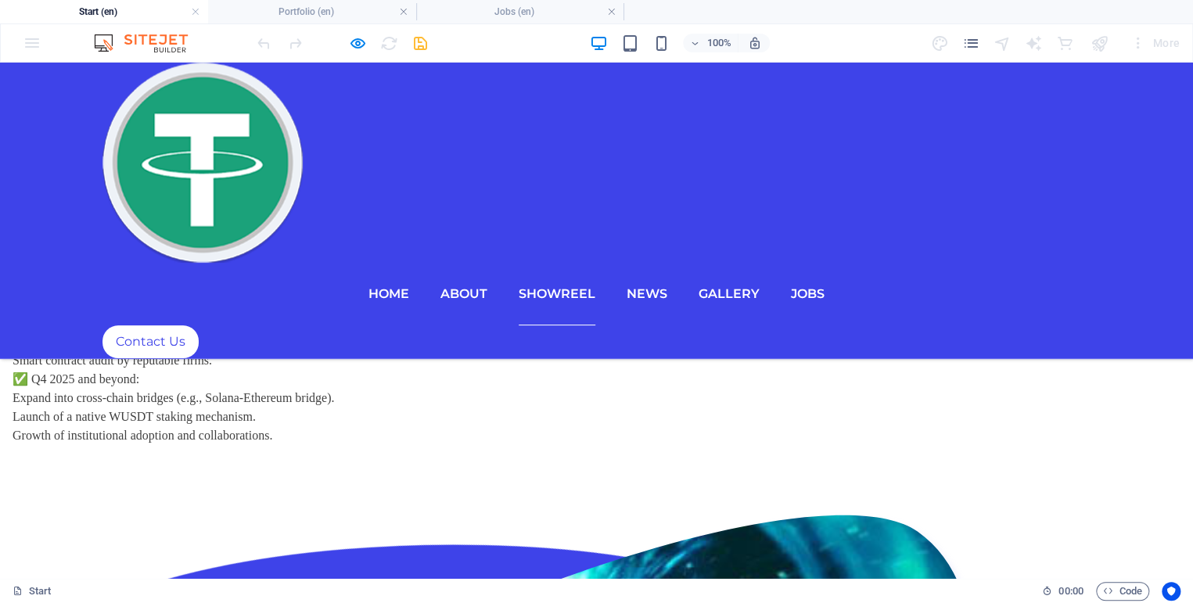
scroll to position [2747, 0]
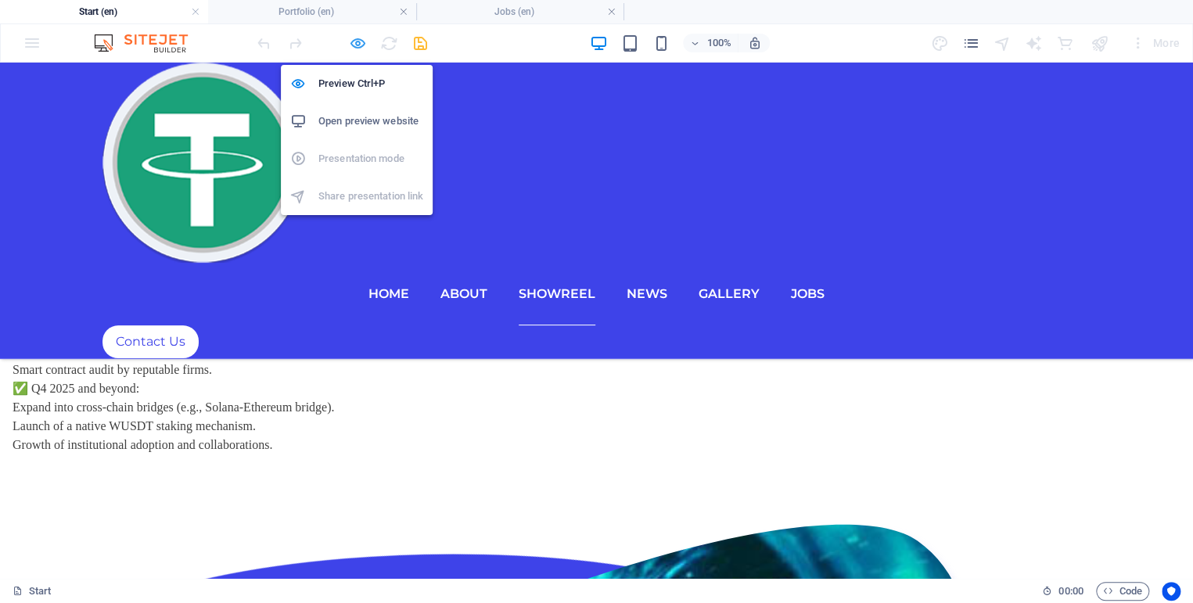
click at [359, 44] on icon "button" at bounding box center [358, 43] width 18 height 18
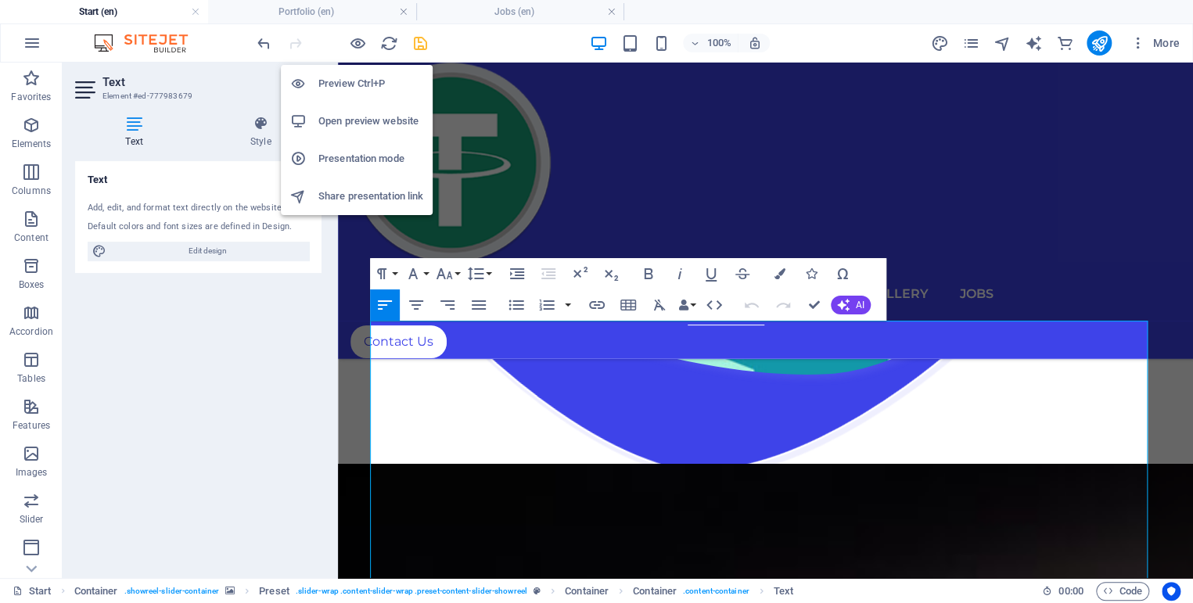
click at [389, 151] on h6 "Presentation mode" at bounding box center [370, 158] width 105 height 19
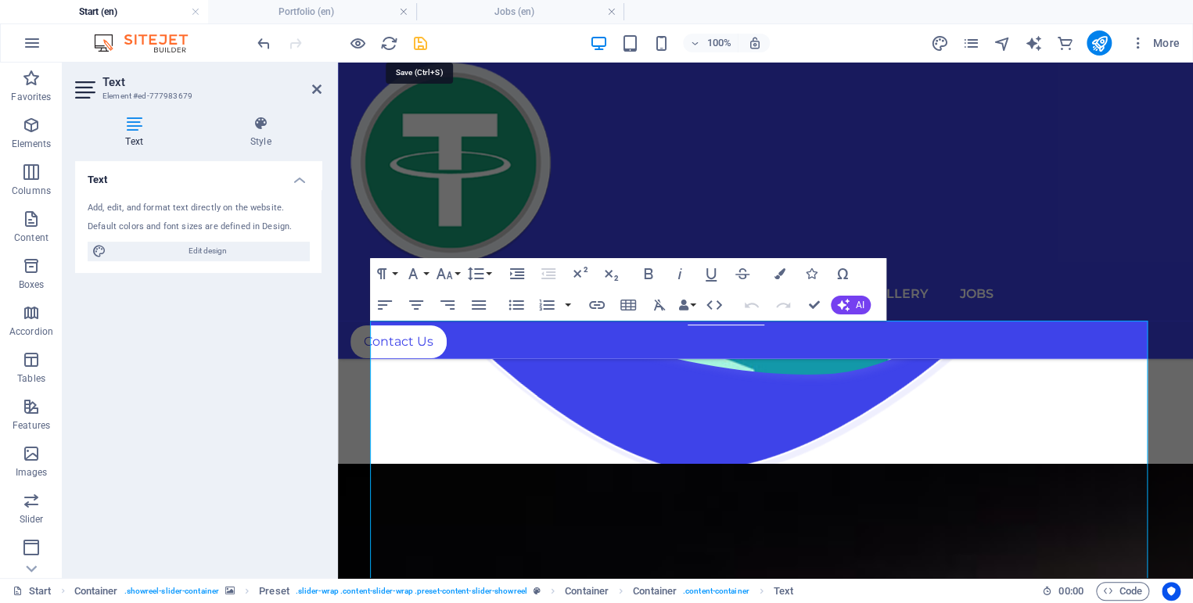
click at [421, 41] on icon "save" at bounding box center [421, 43] width 18 height 18
click at [318, 92] on icon at bounding box center [316, 89] width 9 height 13
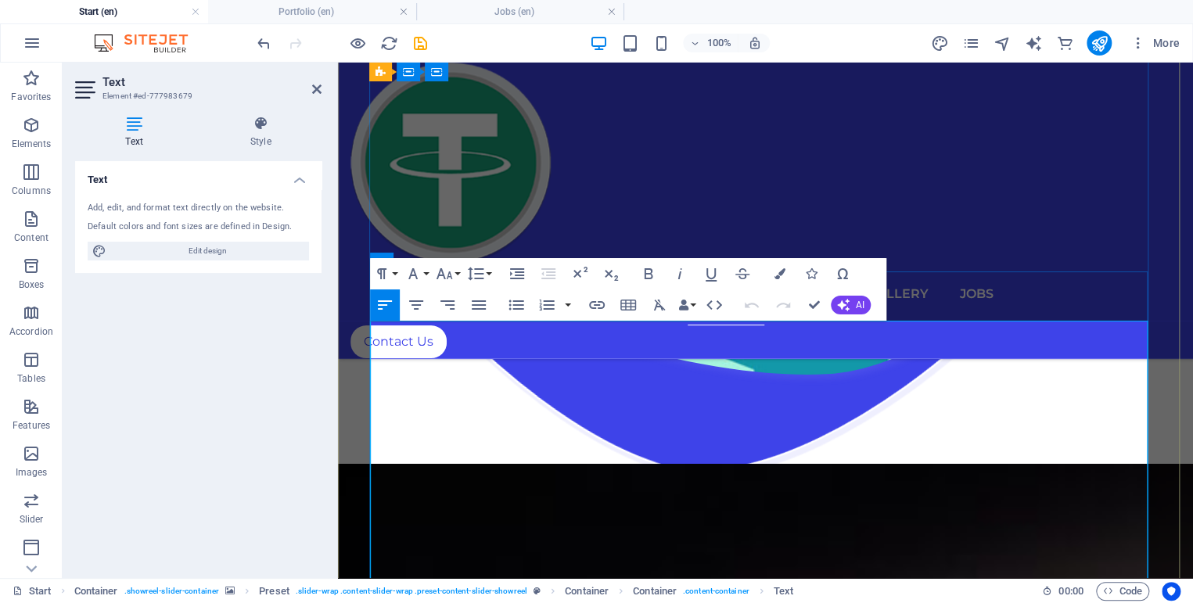
drag, startPoint x: 469, startPoint y: 522, endPoint x: 799, endPoint y: 502, distance: 330.0
copy span "6FiCyrjgogW5b3wNsBFPcukVsSPqxp8J2Q2oz6V3ChtN"
click at [321, 85] on icon at bounding box center [316, 89] width 9 height 13
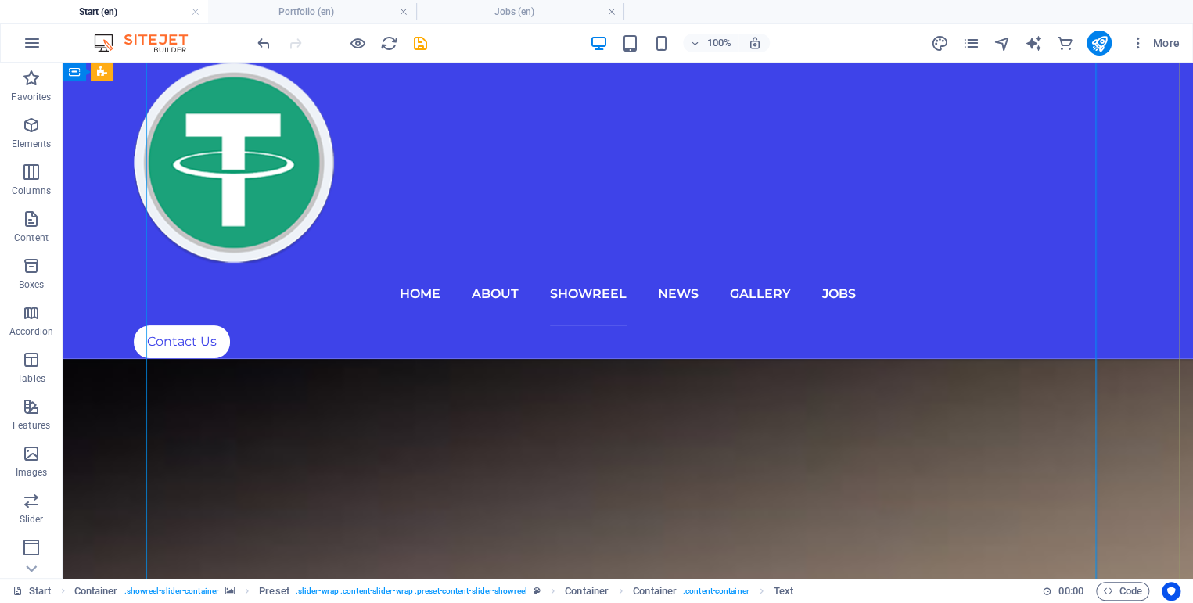
scroll to position [6659, 0]
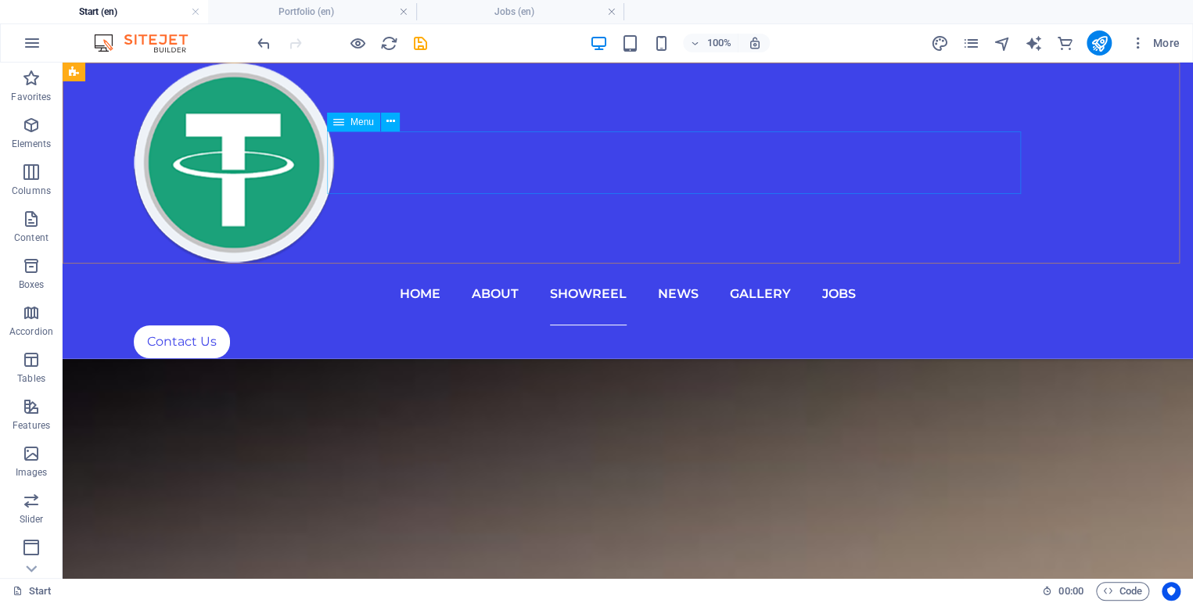
click at [725, 263] on nav "Home About Showreel News GALLERY jobs" at bounding box center [628, 294] width 989 height 63
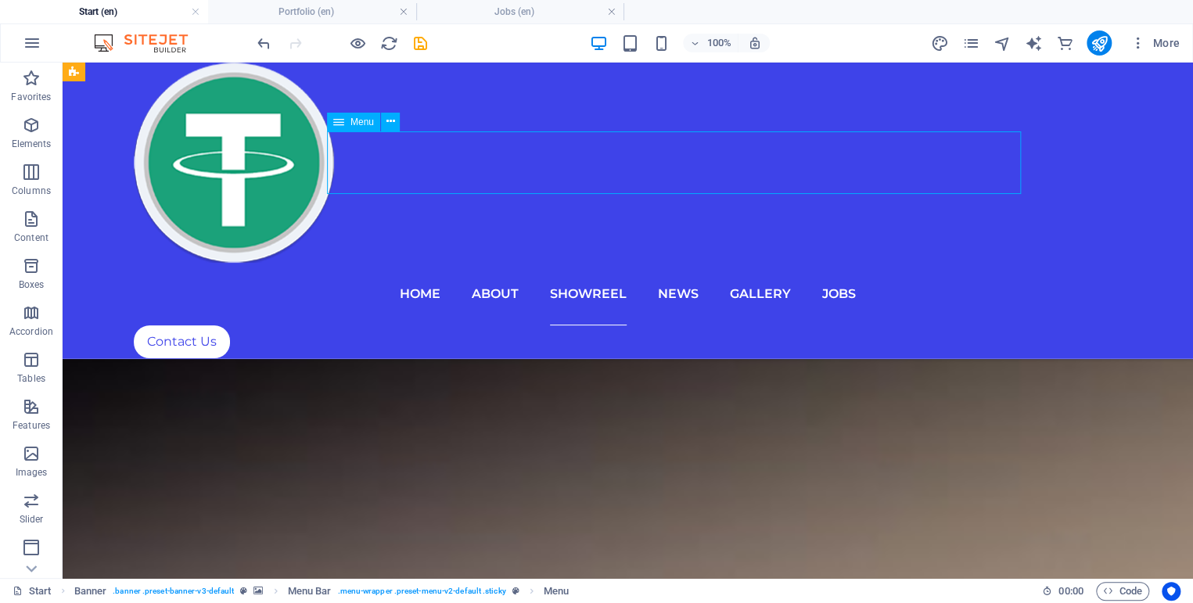
click at [725, 263] on nav "Home About Showreel News GALLERY jobs" at bounding box center [628, 294] width 989 height 63
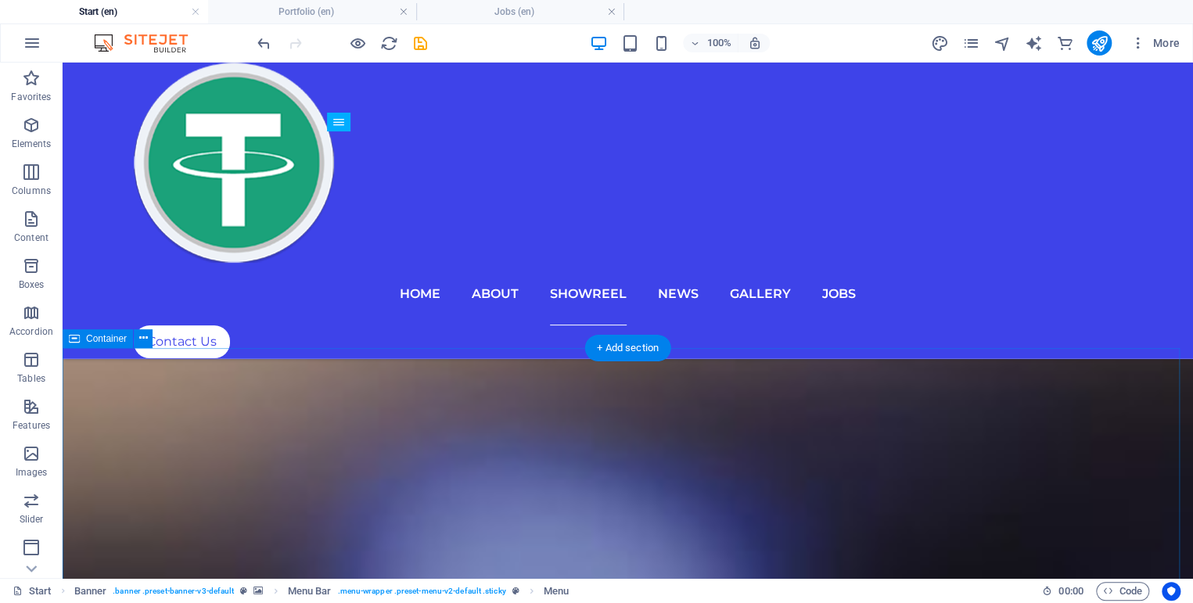
scroll to position [7703, 0]
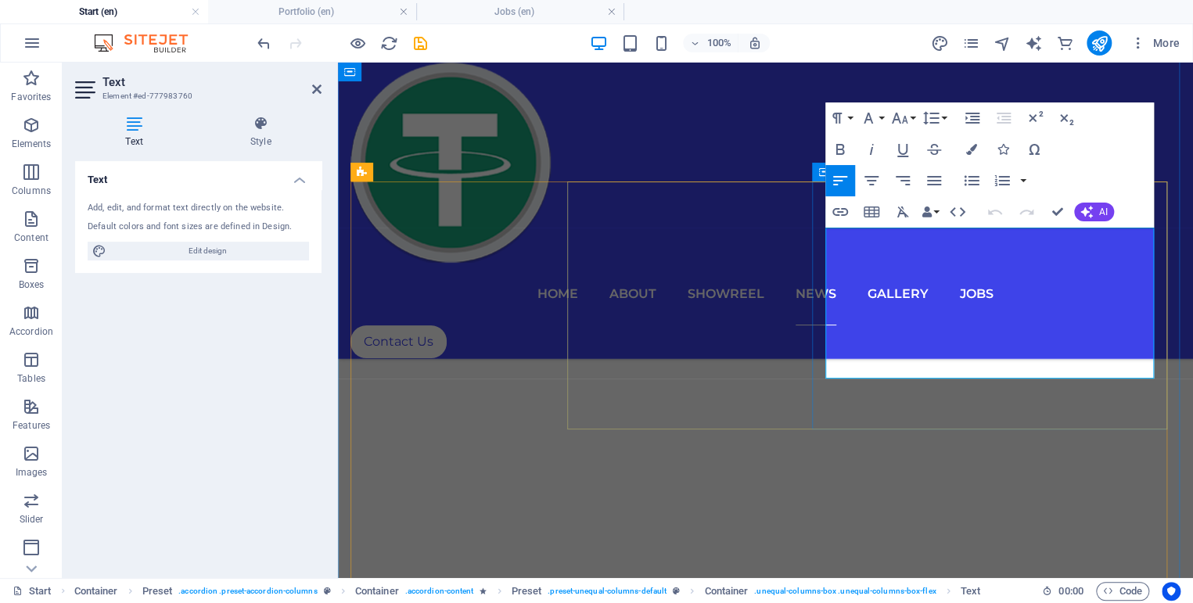
drag, startPoint x: 1127, startPoint y: 369, endPoint x: 837, endPoint y: 369, distance: 290.3
click at [420, 39] on icon "save" at bounding box center [421, 43] width 18 height 18
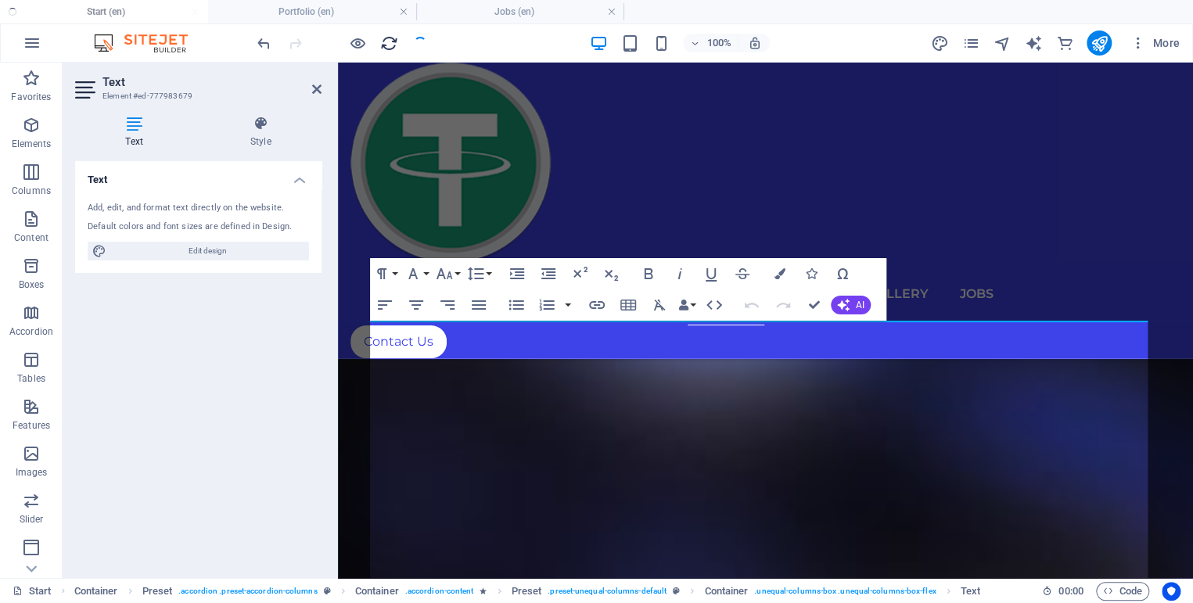
scroll to position [5615, 0]
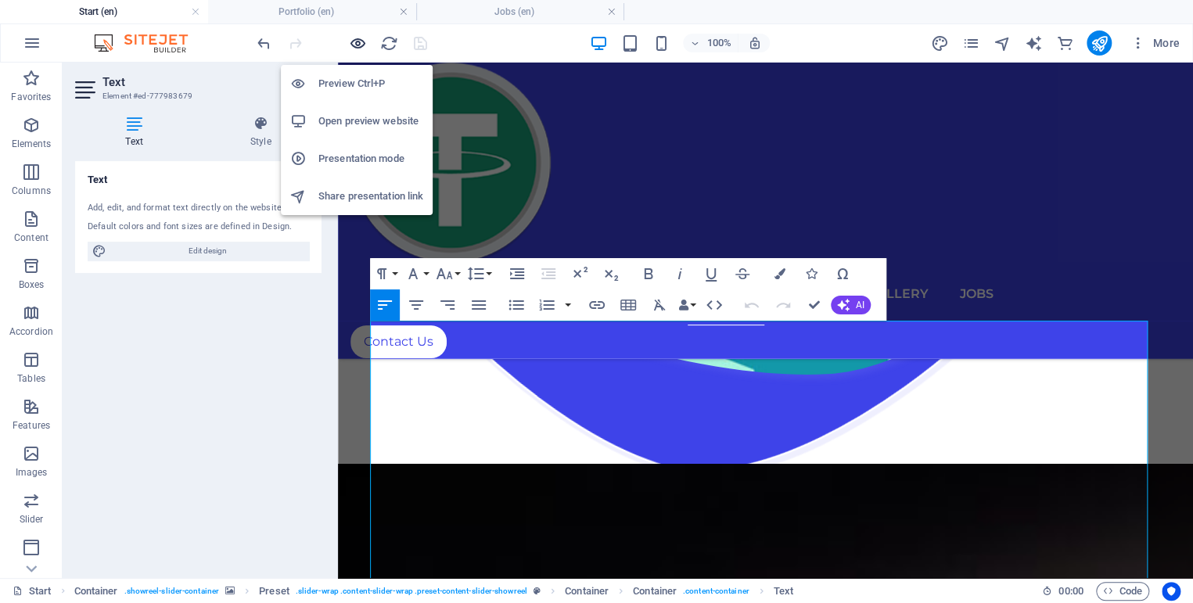
click at [358, 42] on icon "button" at bounding box center [358, 43] width 18 height 18
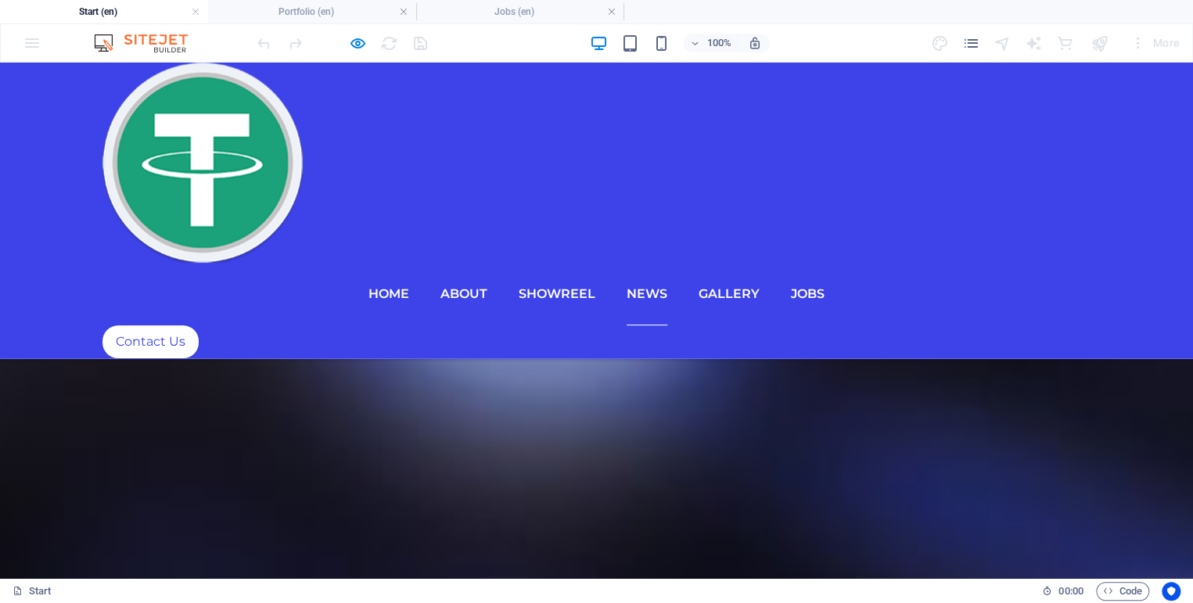
scroll to position [7403, 0]
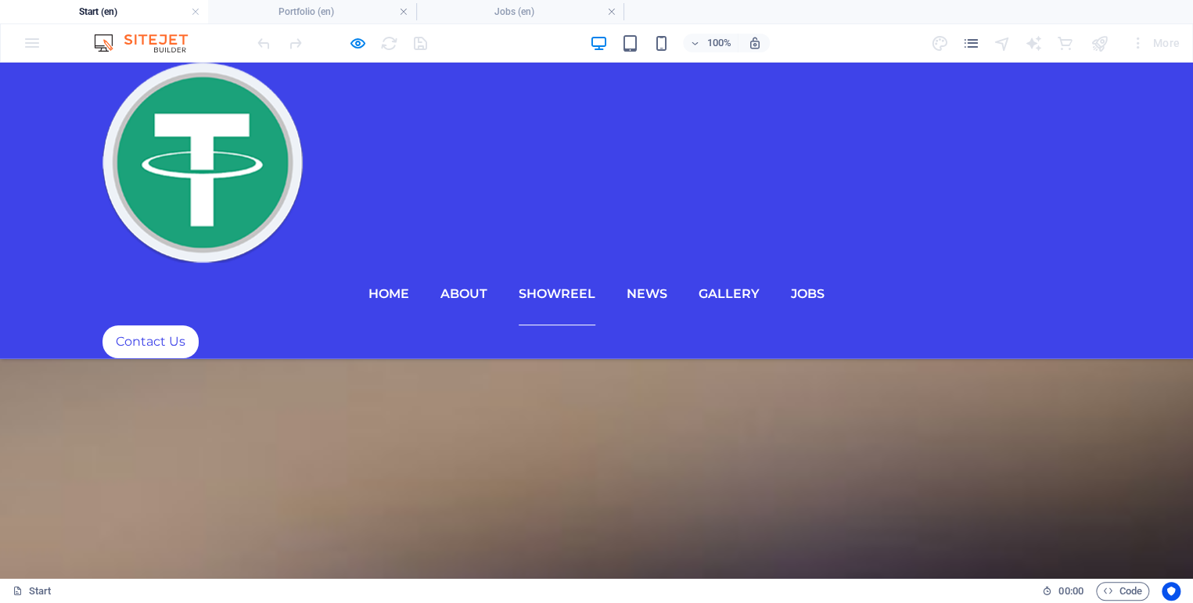
scroll to position [6881, 0]
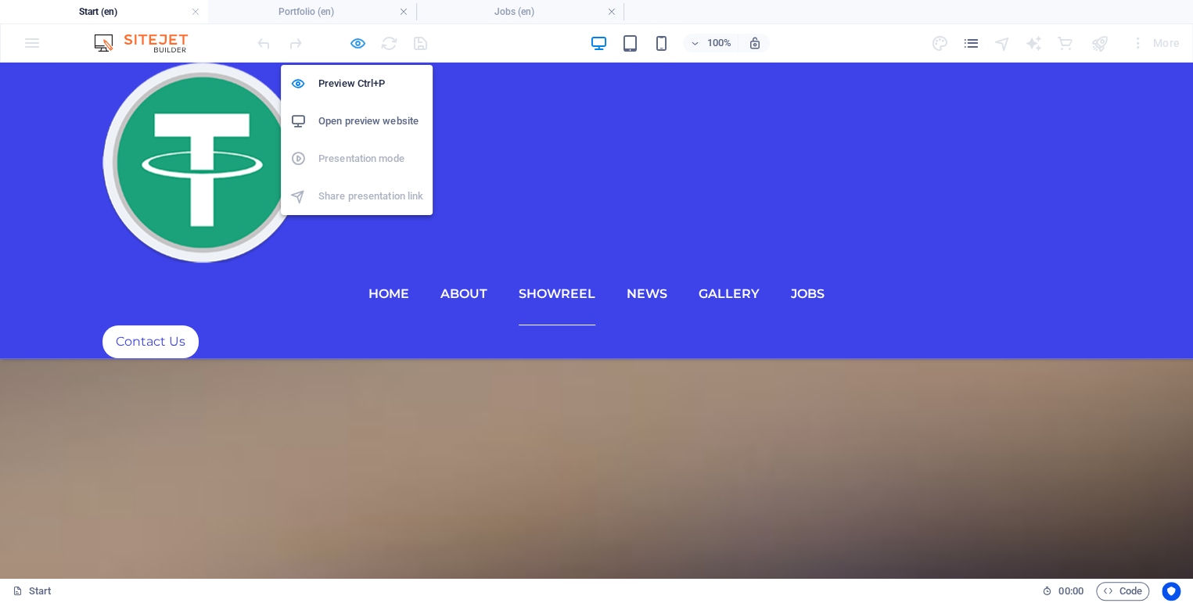
click at [358, 44] on icon "button" at bounding box center [358, 43] width 18 height 18
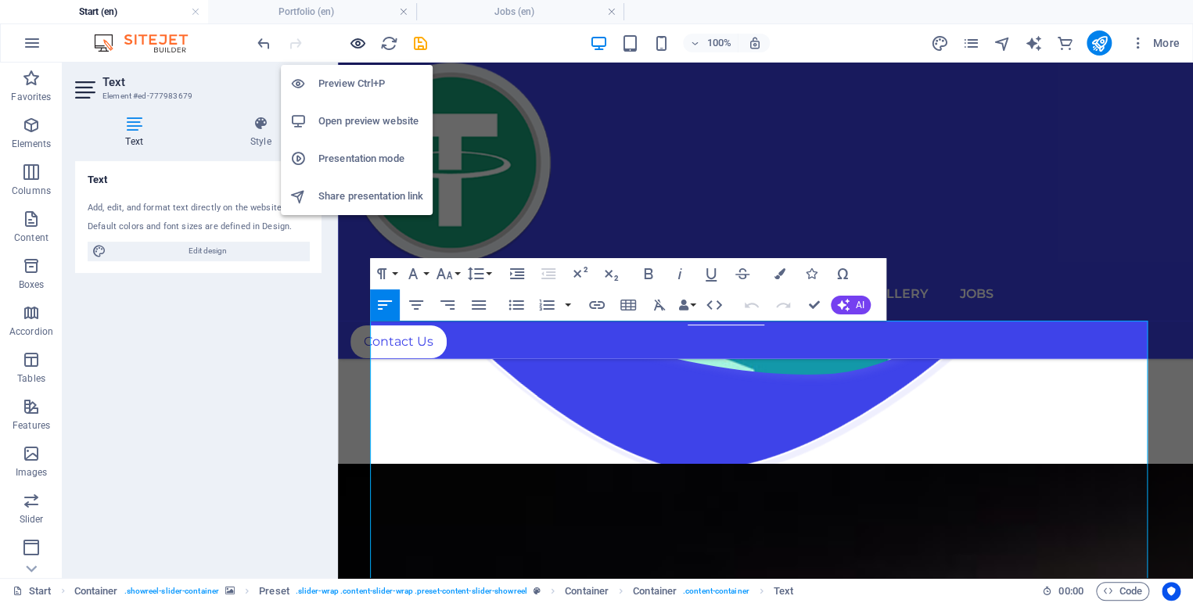
click at [358, 42] on icon "button" at bounding box center [358, 43] width 18 height 18
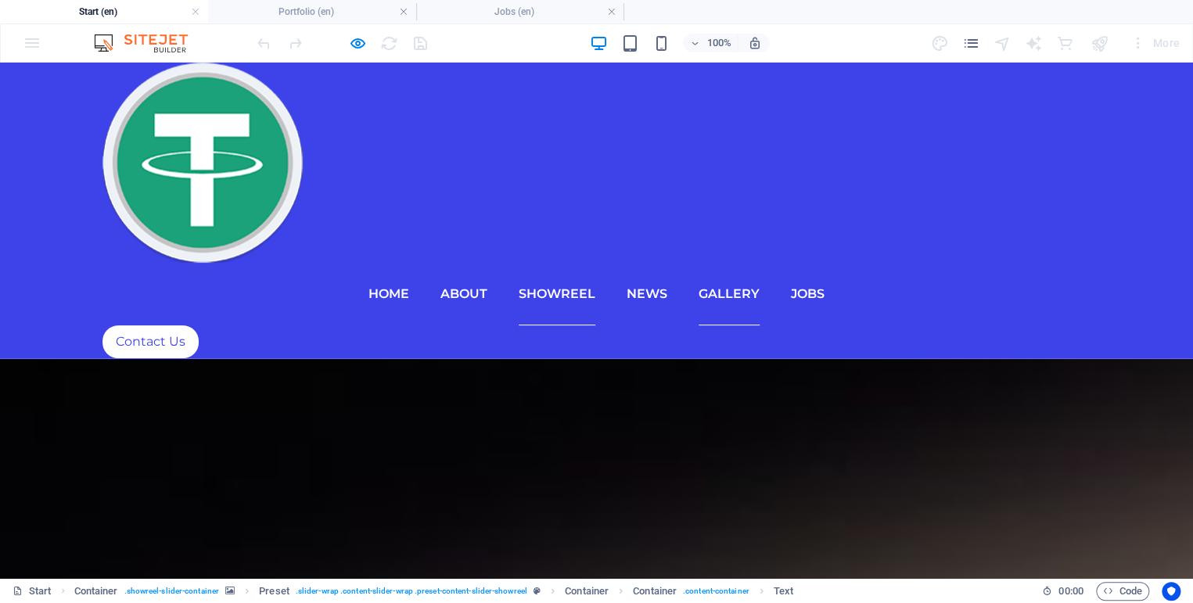
click at [760, 263] on link "GALLERY" at bounding box center [729, 294] width 61 height 63
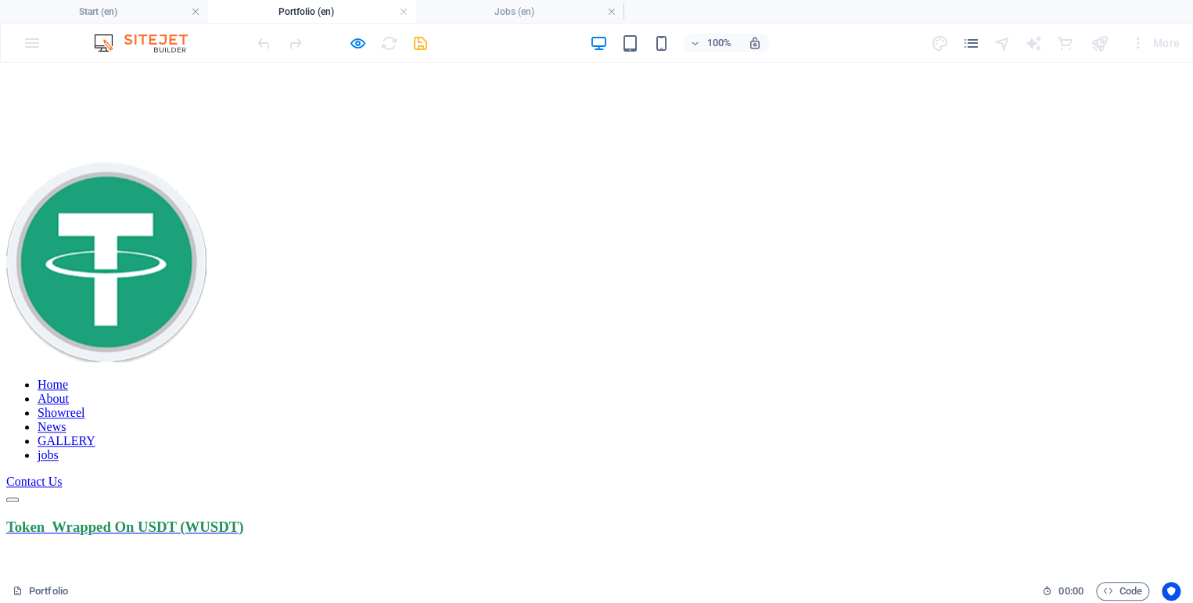
scroll to position [685, 0]
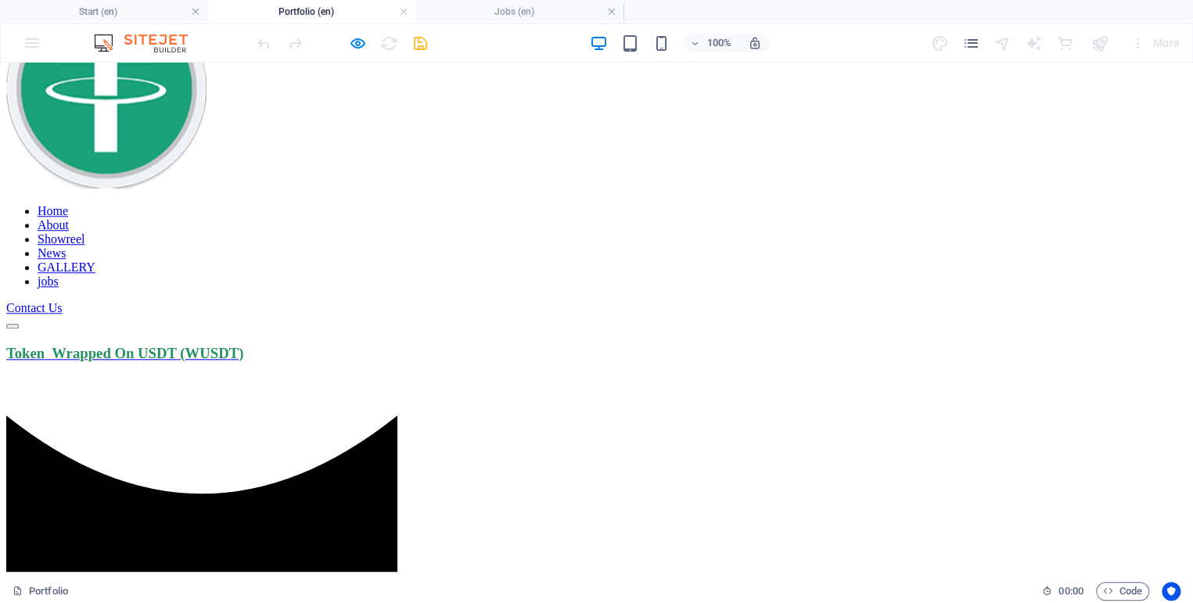
drag, startPoint x: 705, startPoint y: 389, endPoint x: 744, endPoint y: 387, distance: 39.2
drag, startPoint x: 695, startPoint y: 393, endPoint x: 956, endPoint y: 391, distance: 261.3
click at [858, 16] on ul "Start (en) Portfolio (en) Jobs (en)" at bounding box center [596, 11] width 1193 height 23
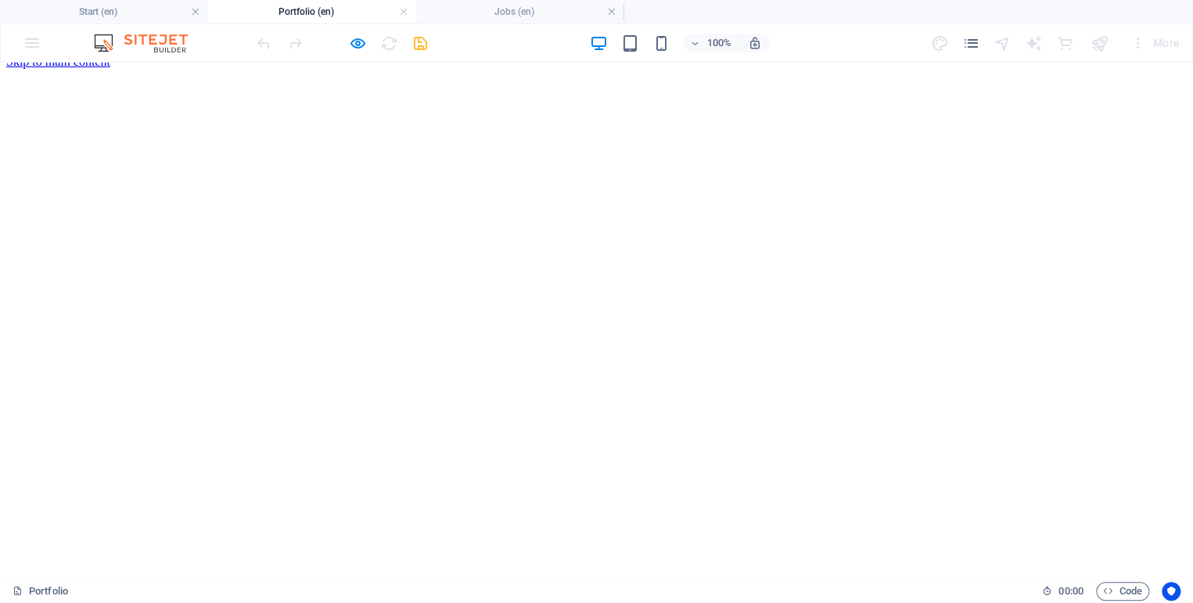
scroll to position [0, 0]
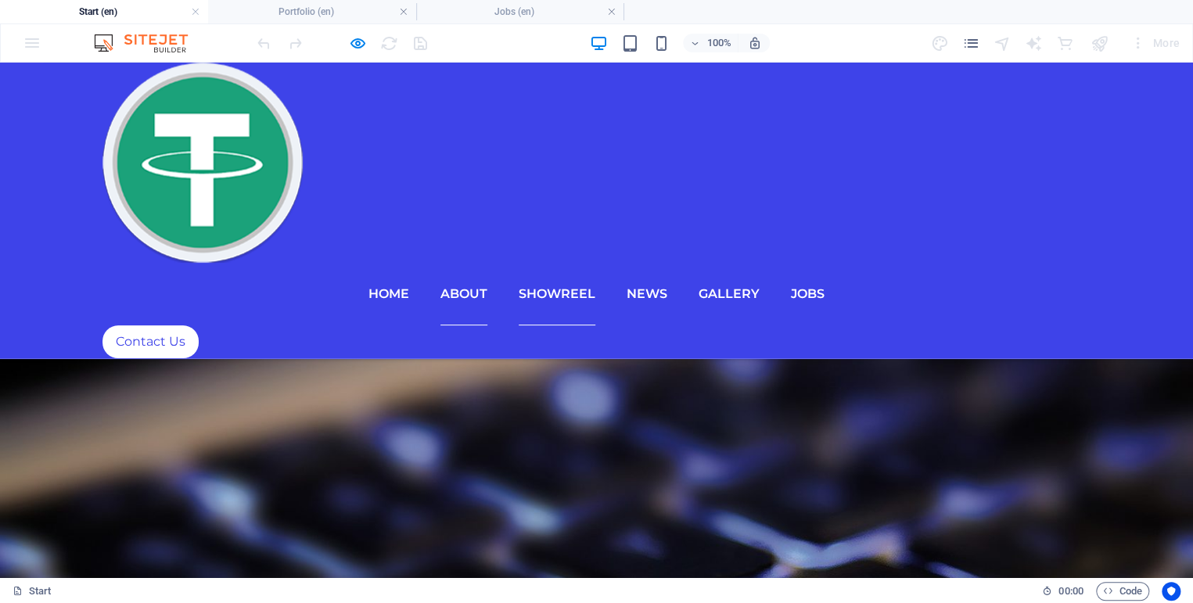
click at [487, 263] on link "About" at bounding box center [464, 294] width 47 height 63
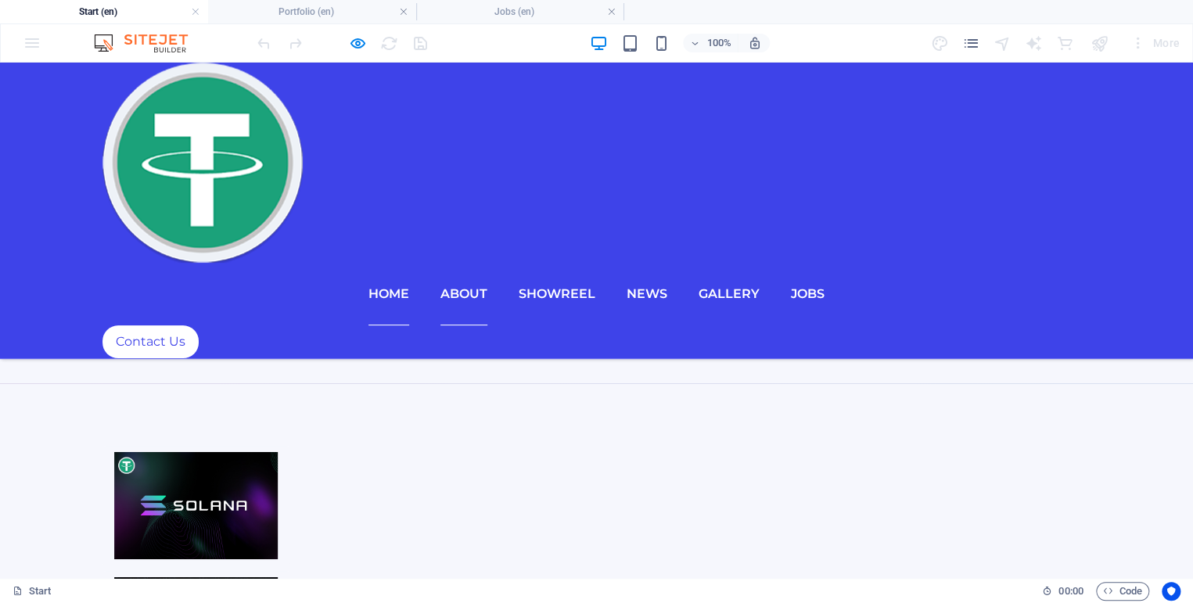
scroll to position [704, 0]
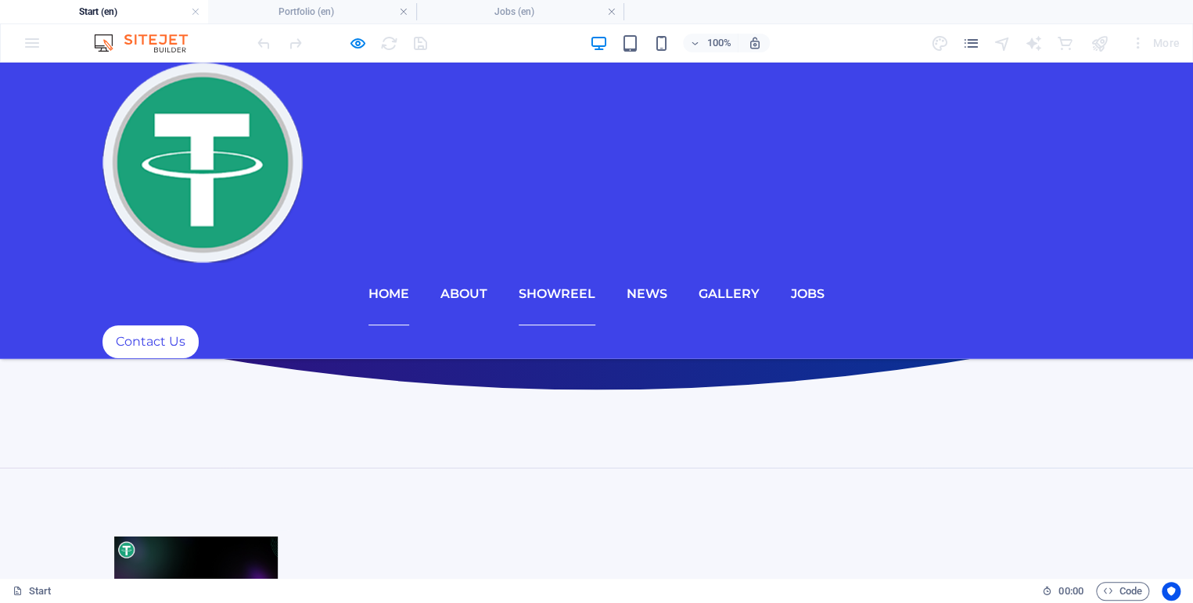
click at [595, 263] on link "Showreel" at bounding box center [557, 294] width 77 height 63
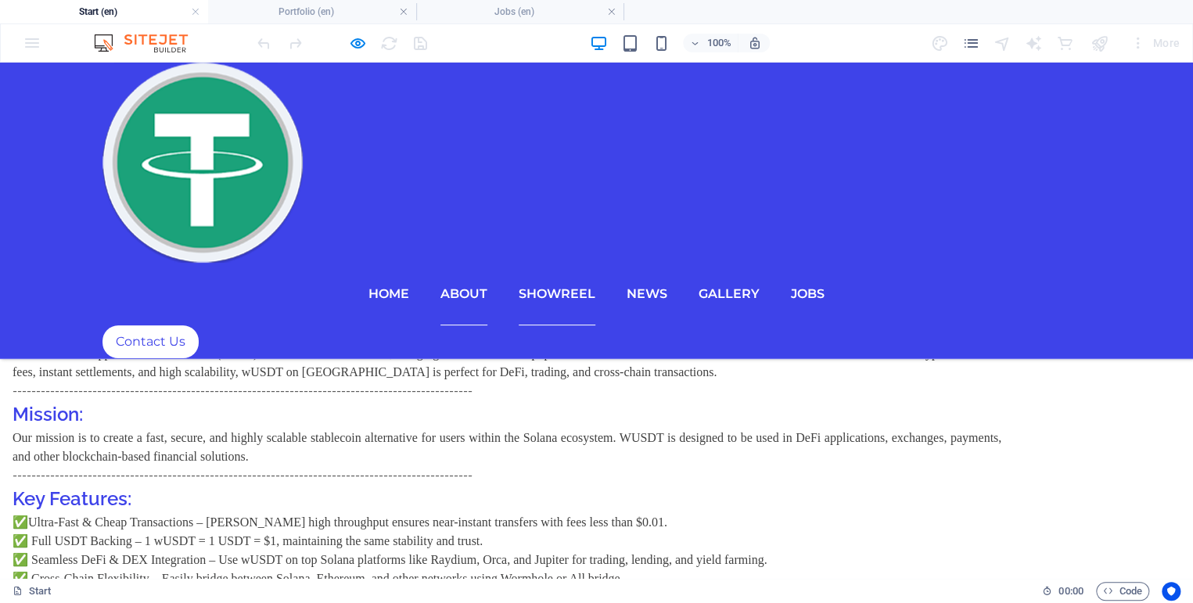
scroll to position [2344, 0]
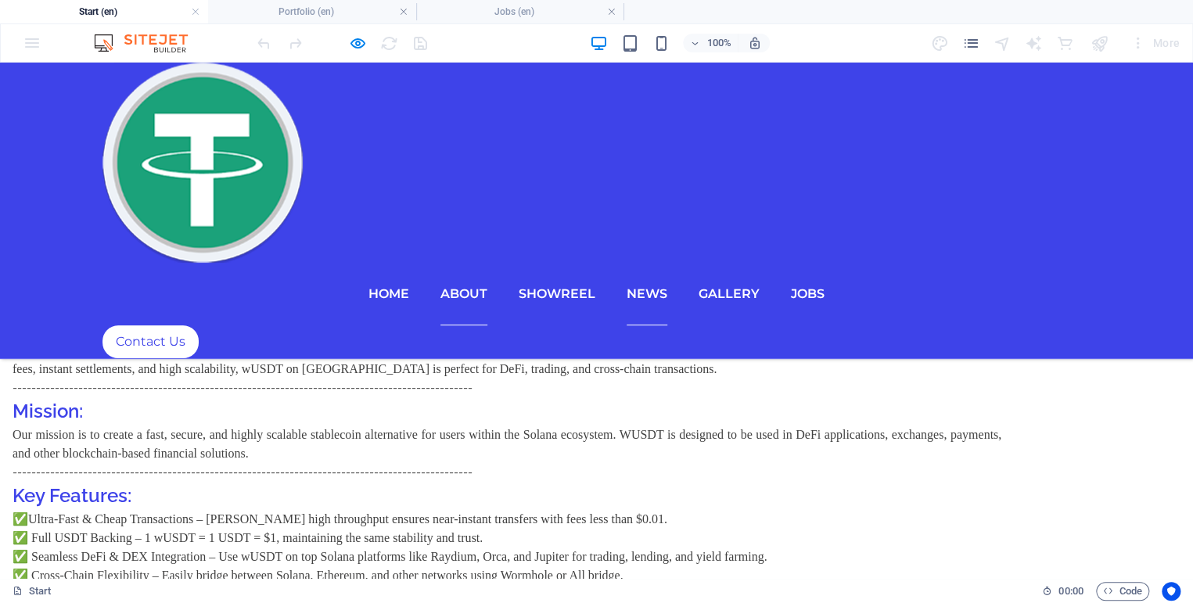
click at [667, 263] on link "News" at bounding box center [647, 294] width 41 height 63
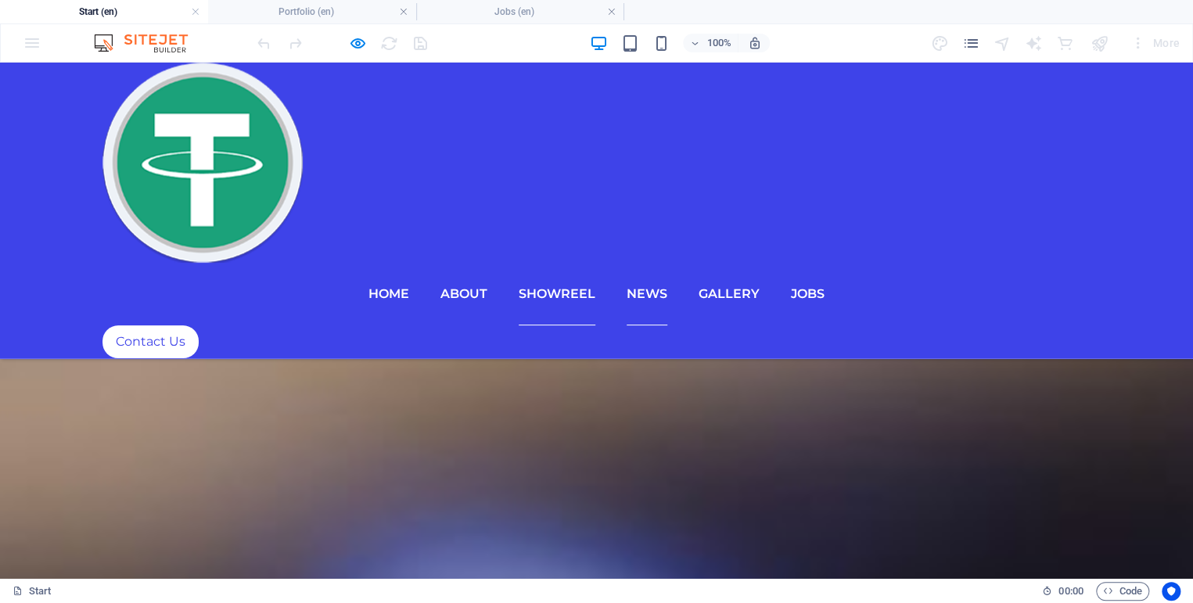
scroll to position [7327, 0]
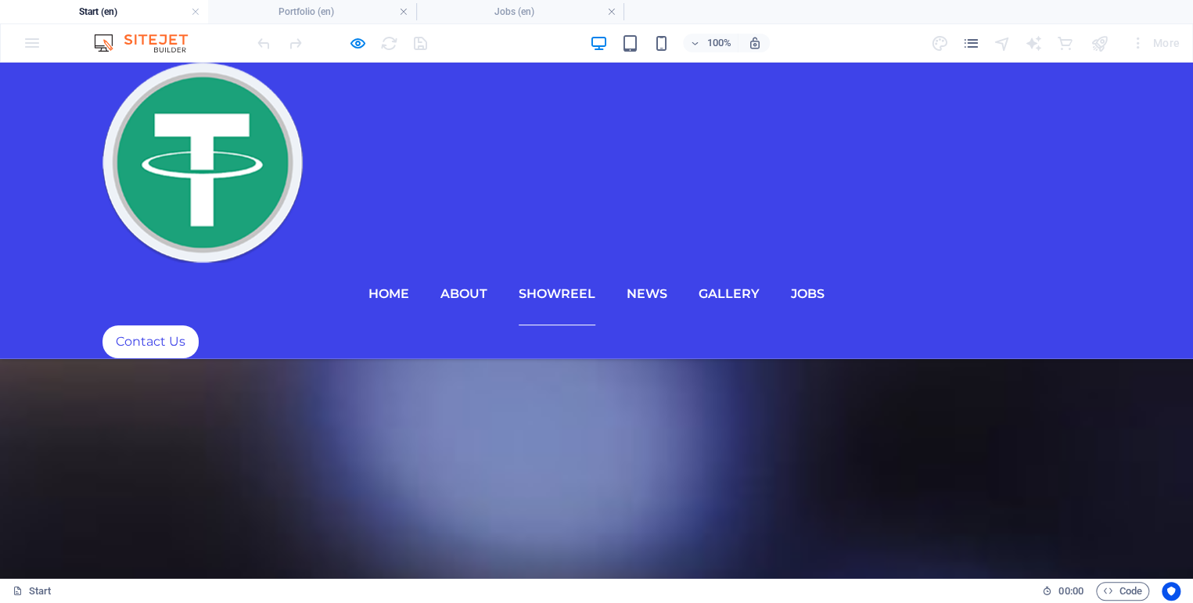
click at [409, 263] on link "Home" at bounding box center [389, 294] width 41 height 63
click at [487, 263] on link "About" at bounding box center [464, 294] width 47 height 63
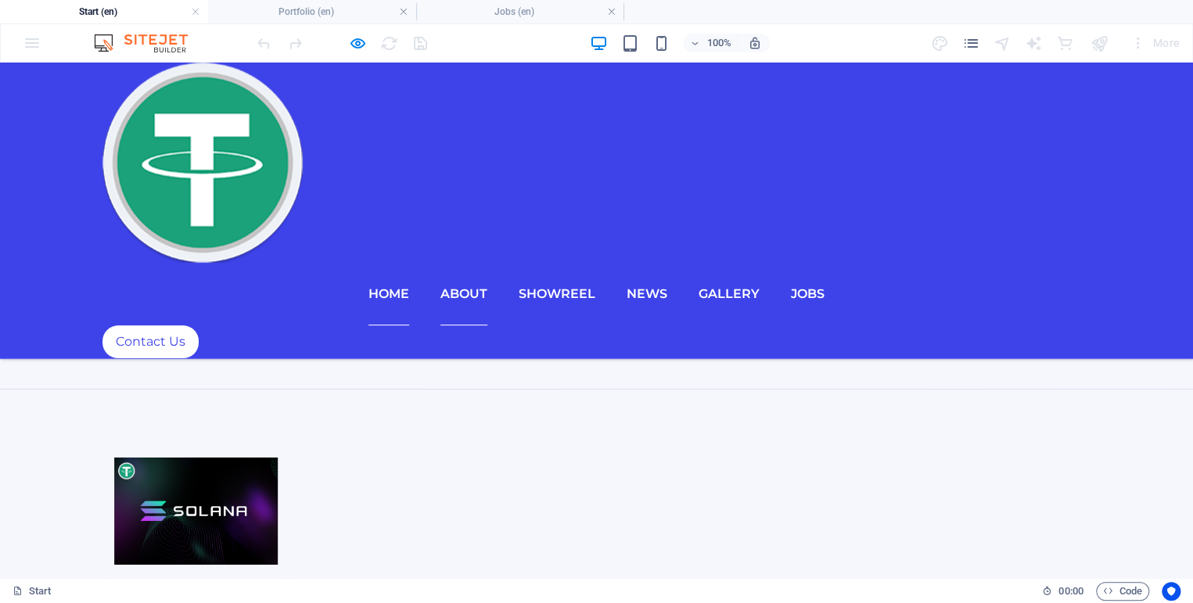
scroll to position [704, 0]
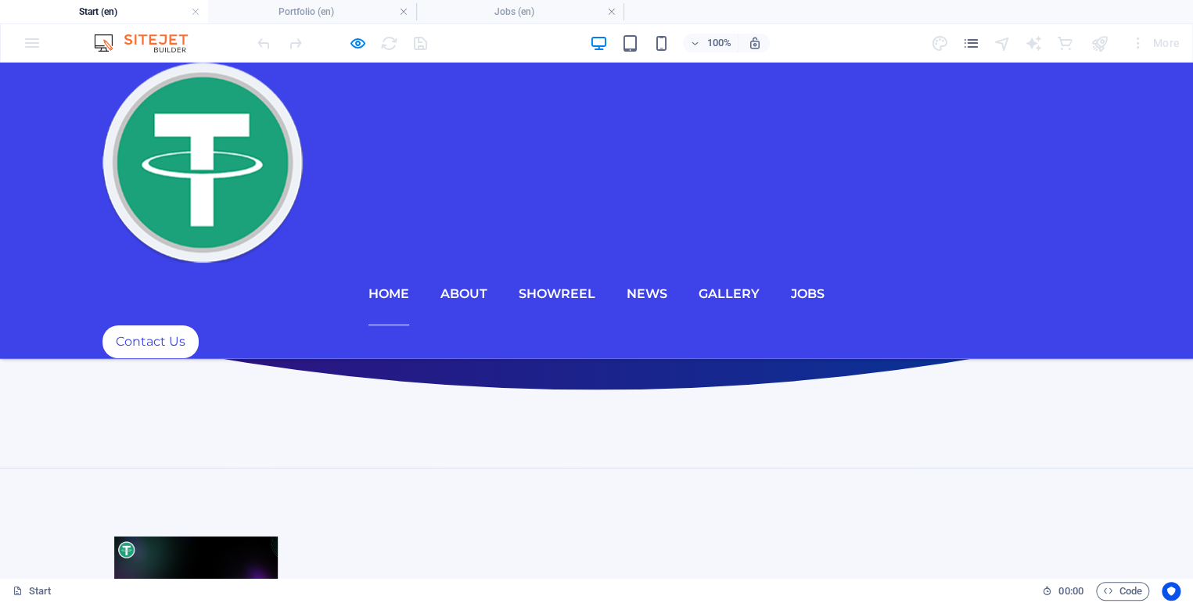
click at [409, 263] on link "Home" at bounding box center [389, 294] width 41 height 63
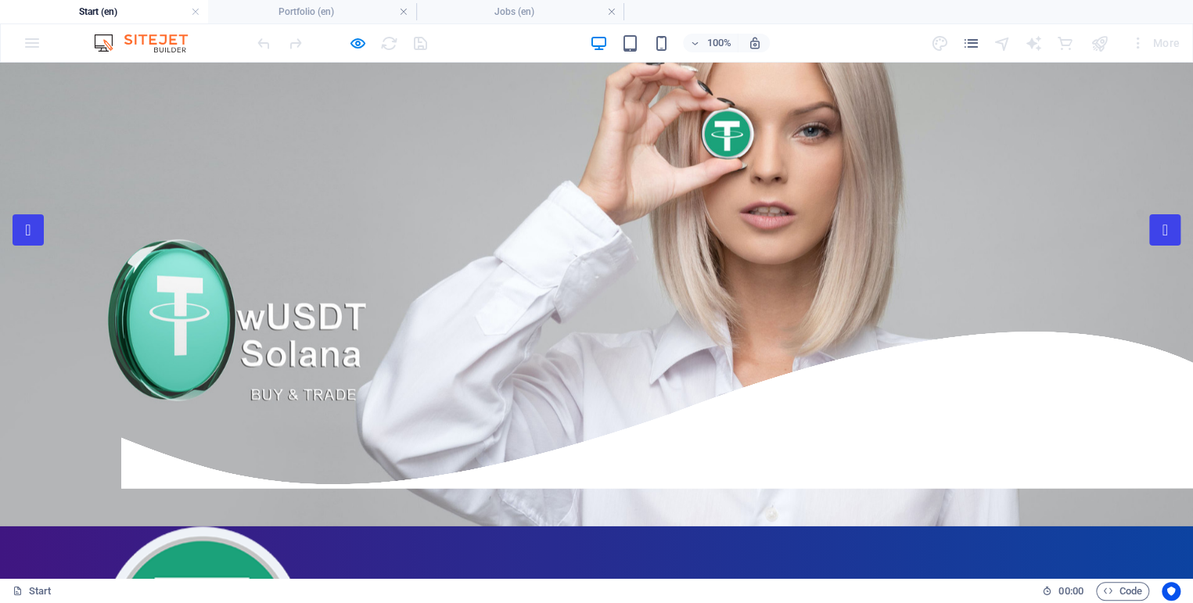
scroll to position [0, 0]
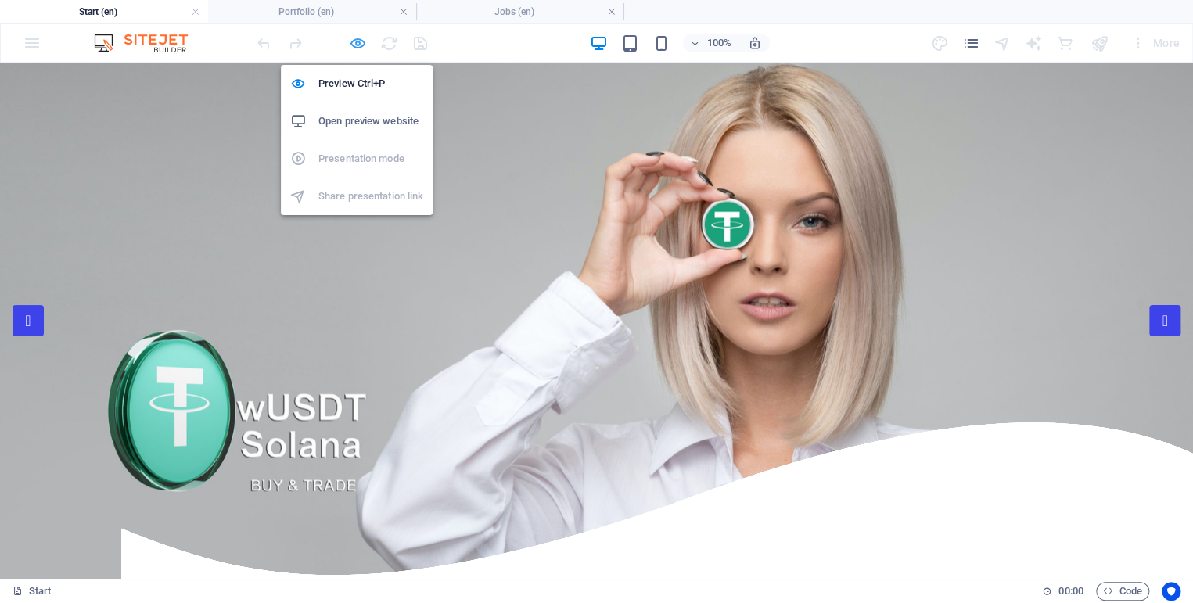
click at [361, 41] on icon "button" at bounding box center [358, 43] width 18 height 18
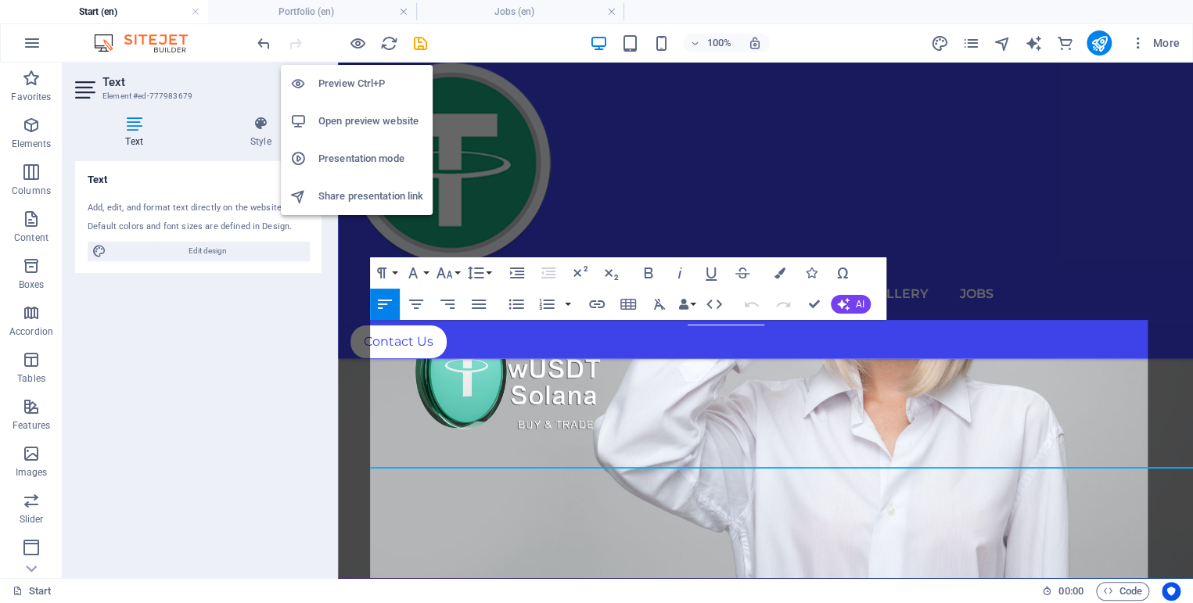
scroll to position [5616, 0]
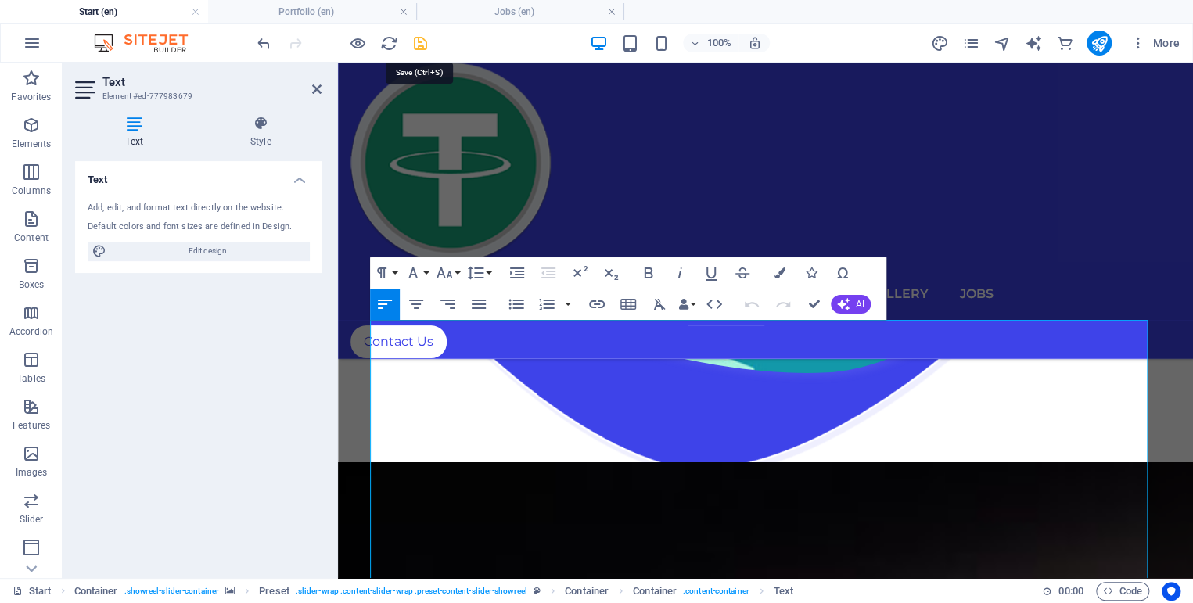
click at [420, 46] on icon "save" at bounding box center [421, 43] width 18 height 18
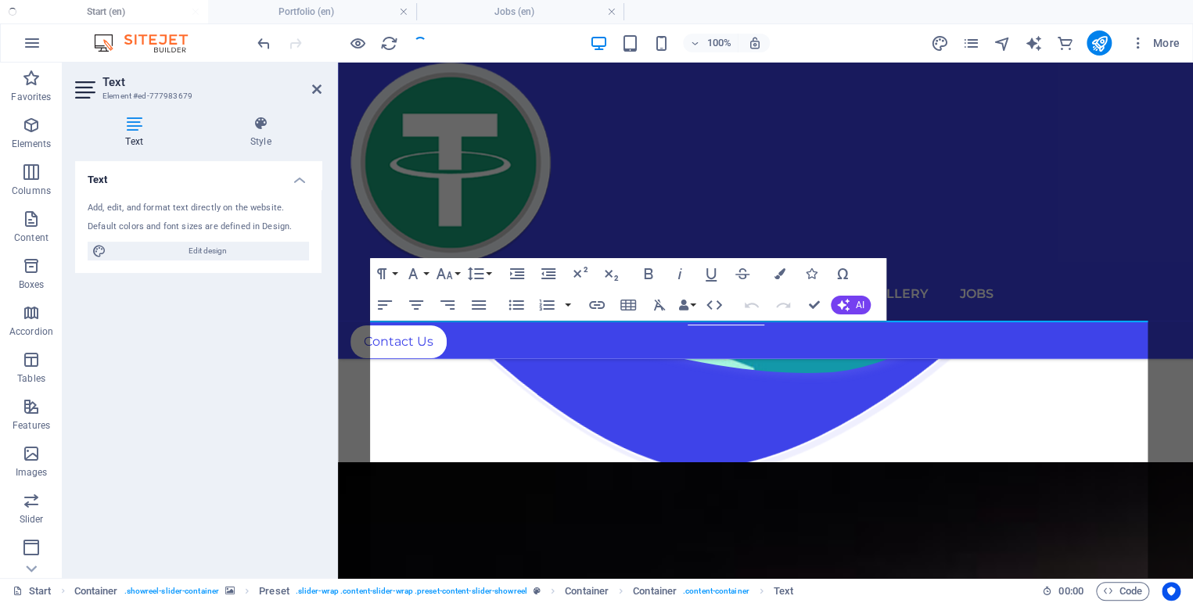
scroll to position [5615, 0]
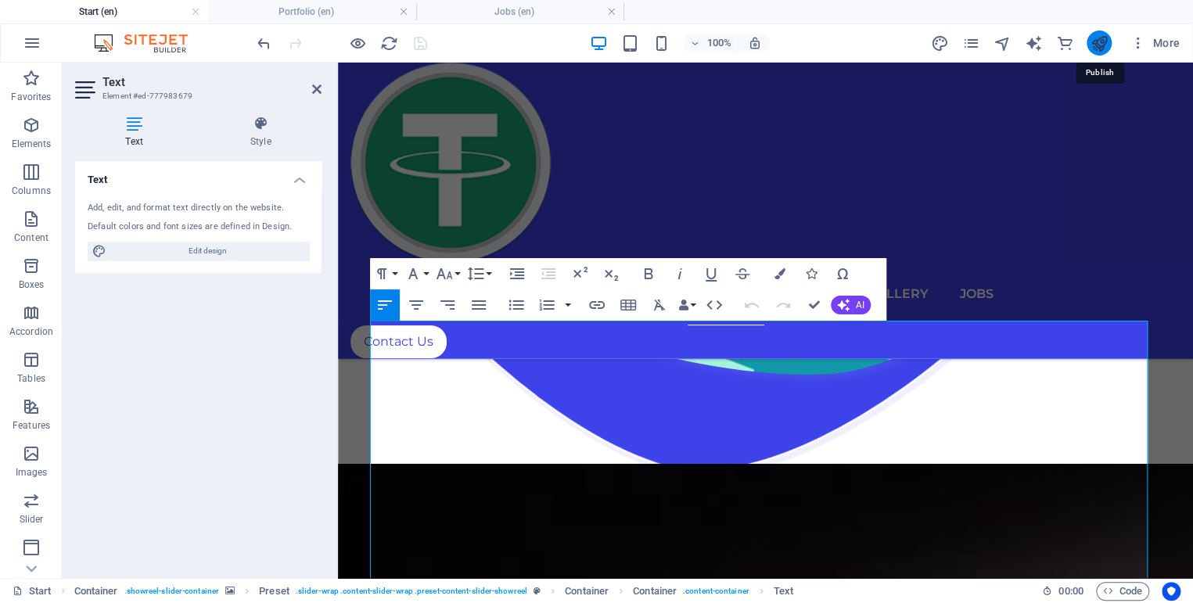
click at [1106, 47] on icon "publish" at bounding box center [1099, 43] width 18 height 18
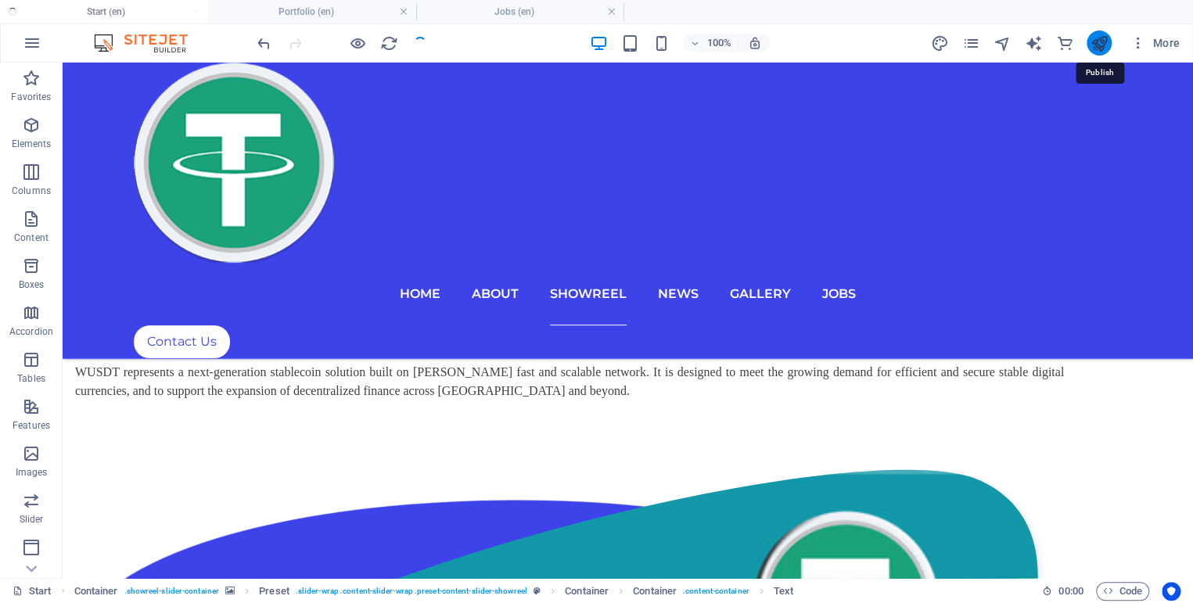
checkbox input "false"
